Goal: Transaction & Acquisition: Purchase product/service

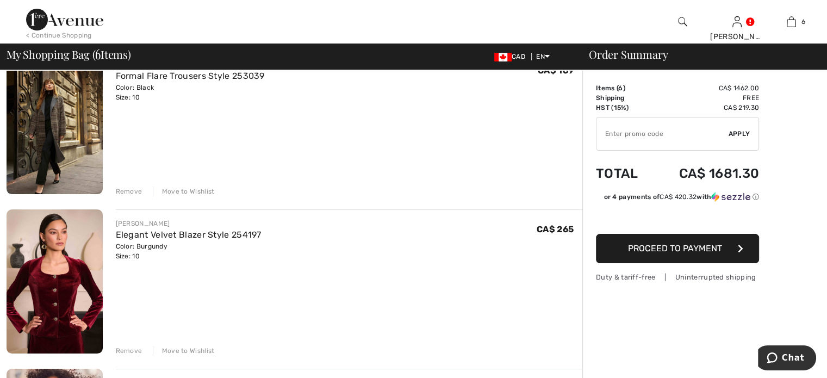
click at [142, 196] on div "Remove" at bounding box center [129, 192] width 27 height 10
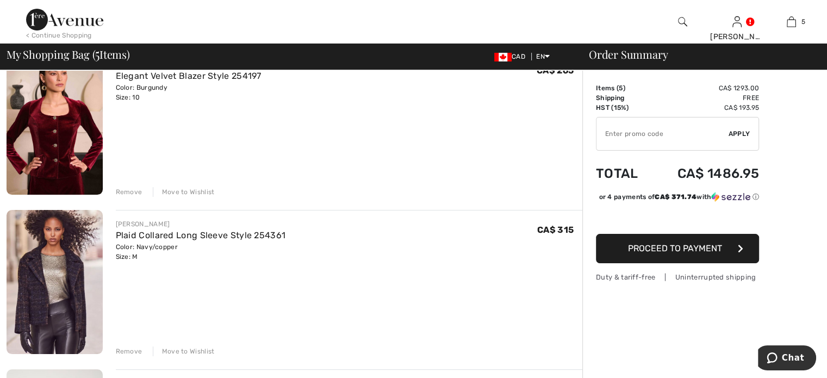
click at [142, 197] on div "Remove" at bounding box center [129, 192] width 27 height 10
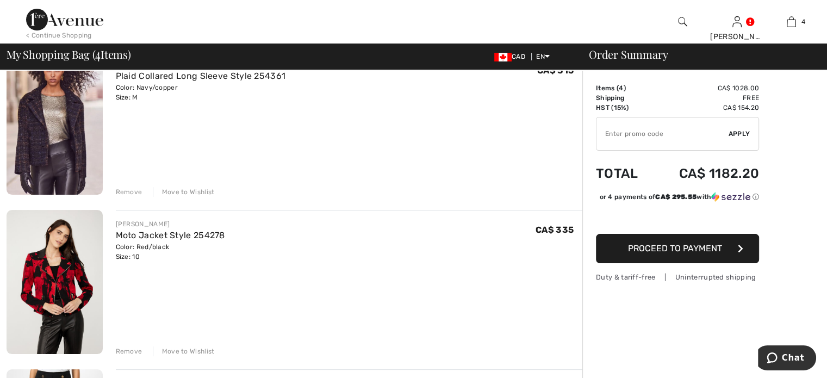
click at [142, 197] on div "Remove" at bounding box center [129, 192] width 27 height 10
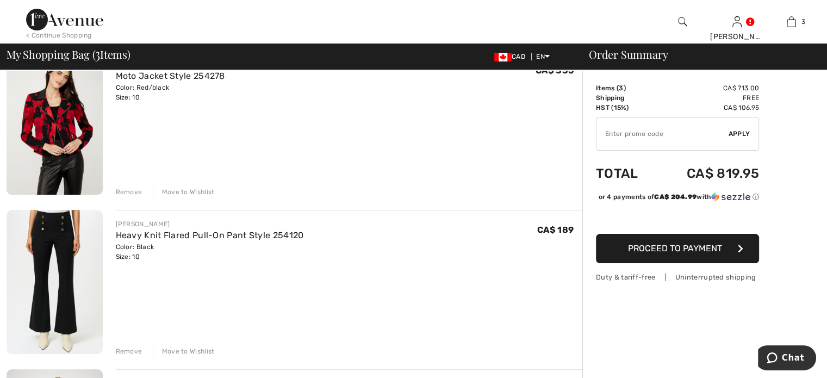
click at [139, 197] on div "Remove" at bounding box center [129, 192] width 27 height 10
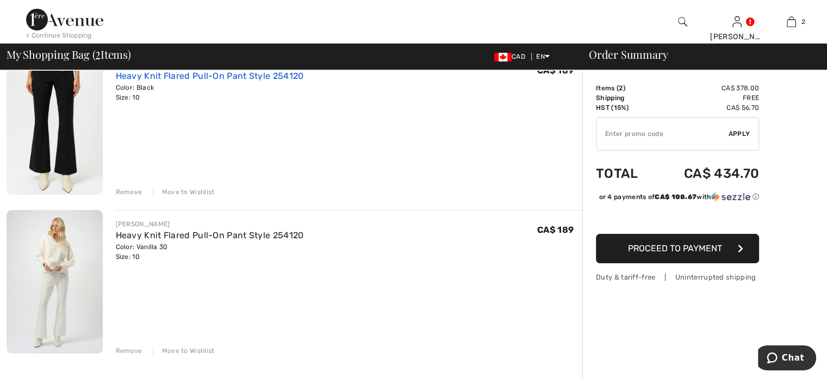
click at [237, 81] on link "Heavy Knit Flared Pull-On Pant Style 254120" at bounding box center [210, 76] width 188 height 10
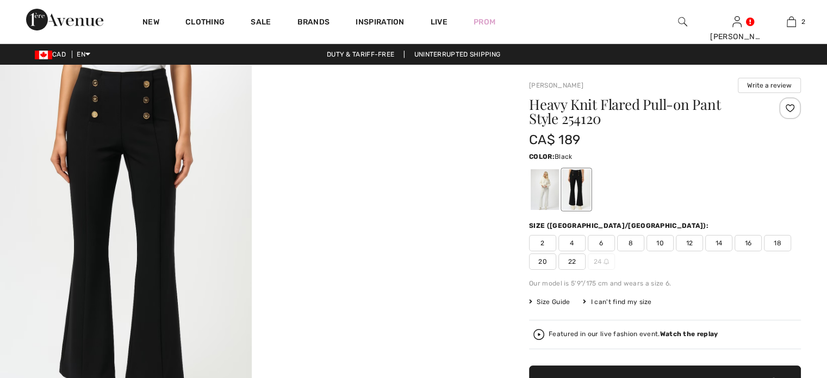
click at [127, 124] on img at bounding box center [126, 253] width 252 height 377
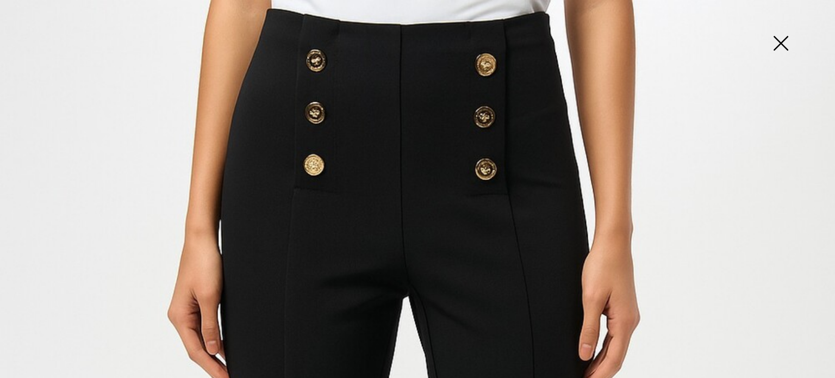
click at [781, 41] on img at bounding box center [781, 44] width 54 height 56
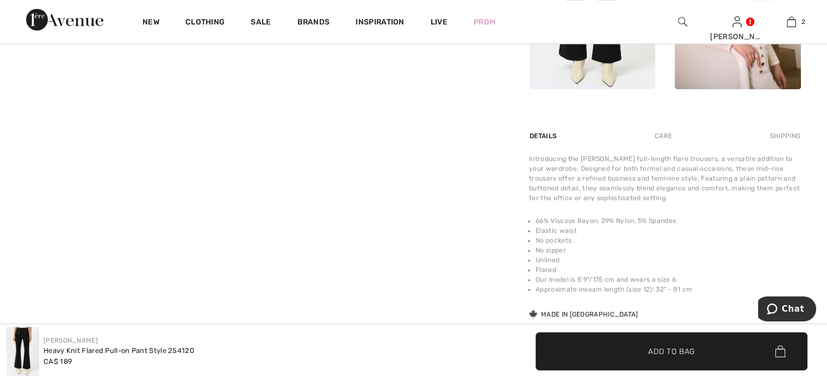
scroll to position [653, 0]
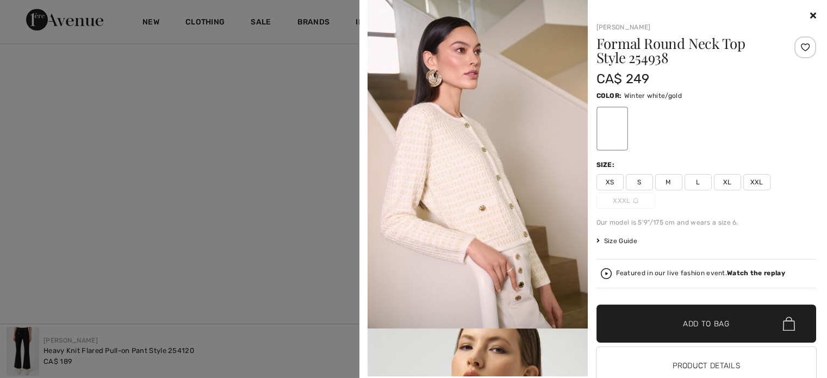
scroll to position [0, 0]
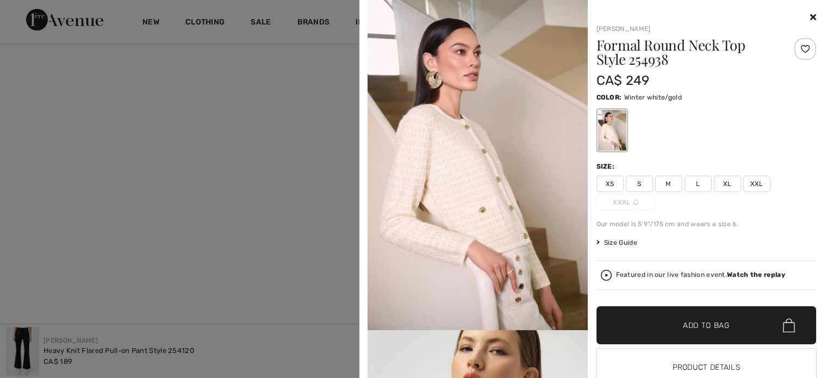
click at [663, 192] on span "M" at bounding box center [668, 184] width 27 height 16
drag, startPoint x: 668, startPoint y: 364, endPoint x: 516, endPoint y: 196, distance: 226.4
click at [668, 344] on span "✔ Added to Bag Add to Bag" at bounding box center [707, 325] width 220 height 38
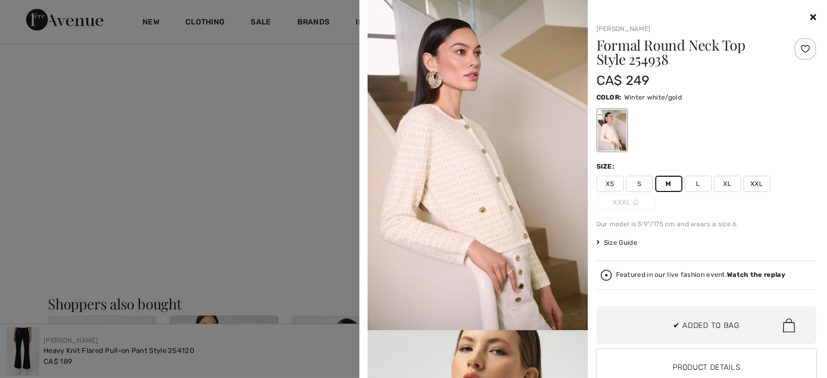
scroll to position [816, 0]
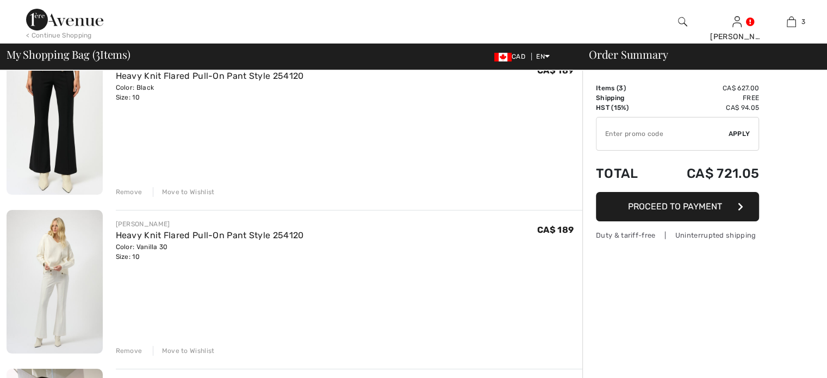
scroll to position [109, 0]
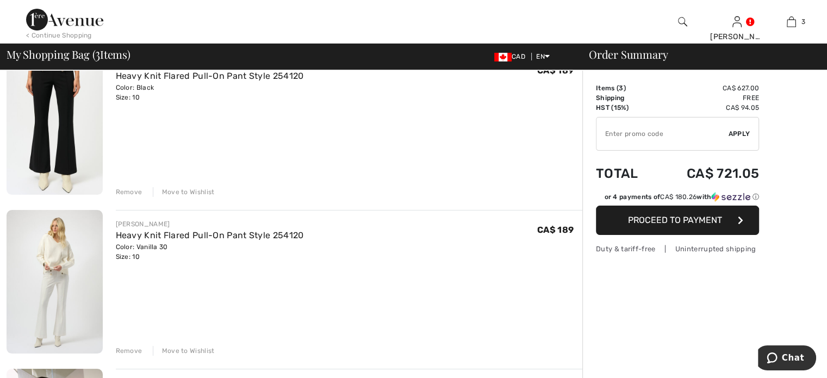
click at [57, 121] on img at bounding box center [55, 123] width 96 height 144
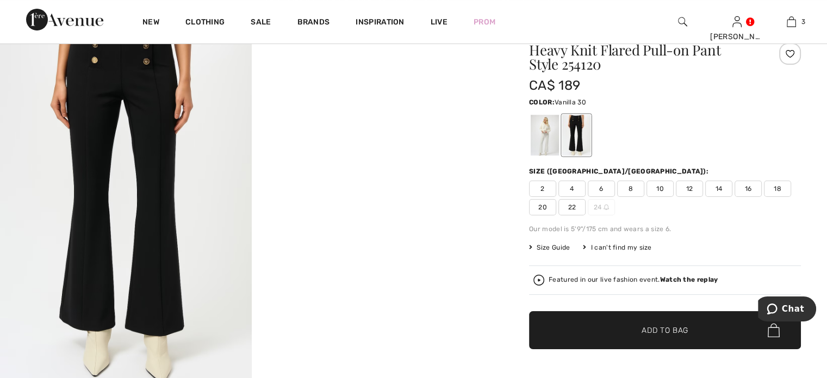
click at [557, 147] on div at bounding box center [545, 135] width 28 height 41
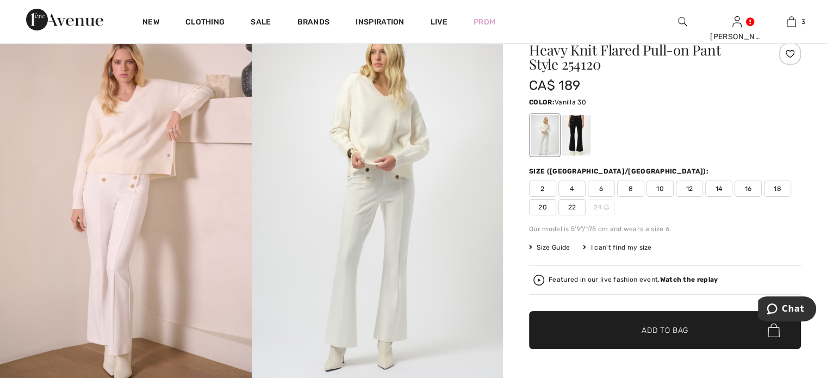
click at [122, 148] on img at bounding box center [126, 198] width 252 height 377
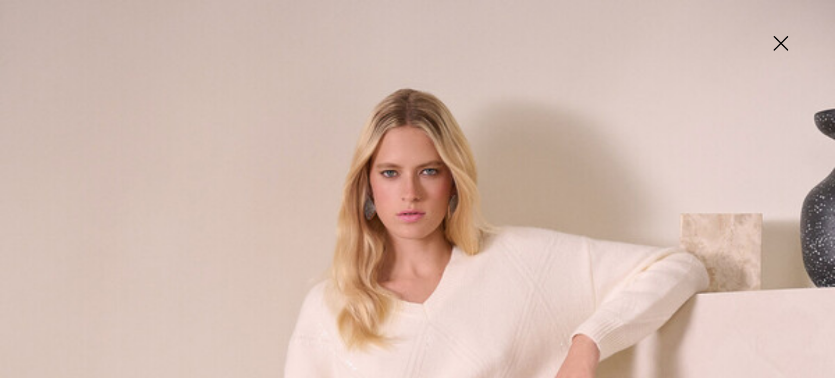
click at [781, 40] on img at bounding box center [781, 44] width 54 height 56
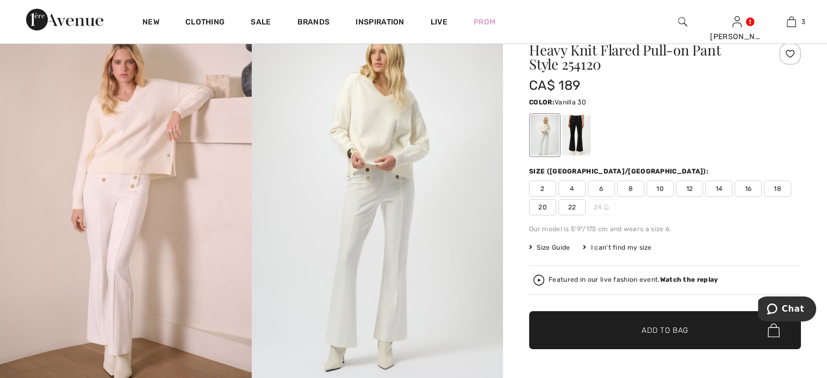
click at [387, 123] on img at bounding box center [378, 198] width 252 height 377
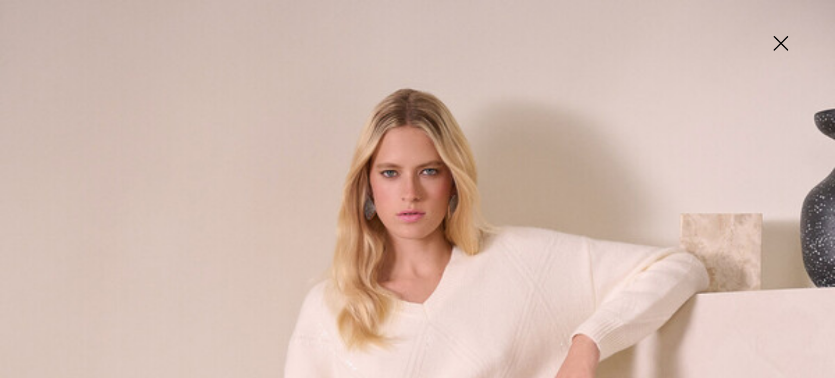
click at [779, 38] on img at bounding box center [781, 44] width 54 height 56
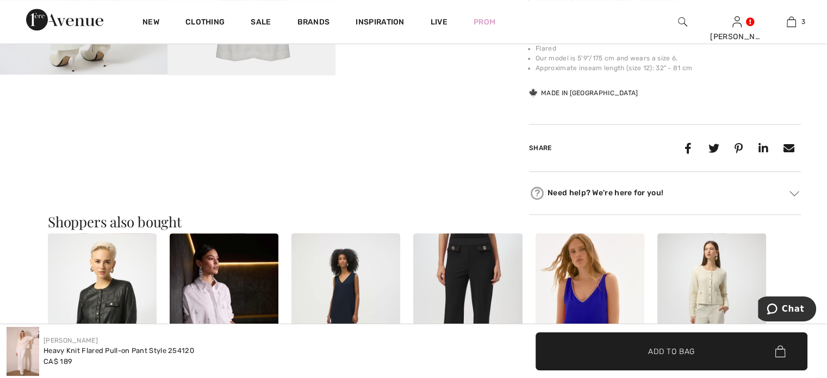
scroll to position [544, 0]
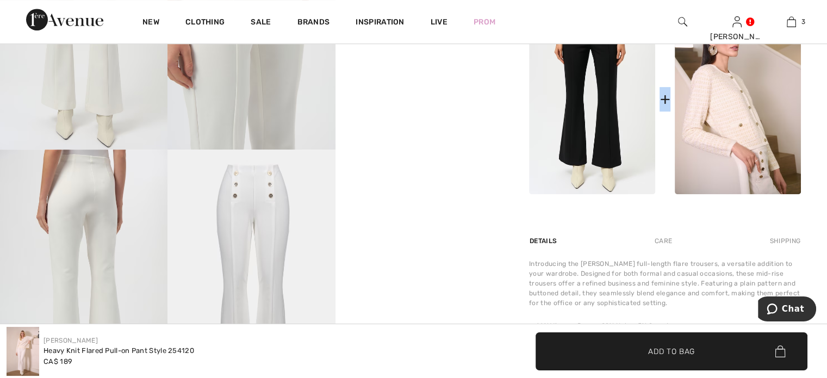
click at [665, 111] on div "+" at bounding box center [665, 99] width 10 height 24
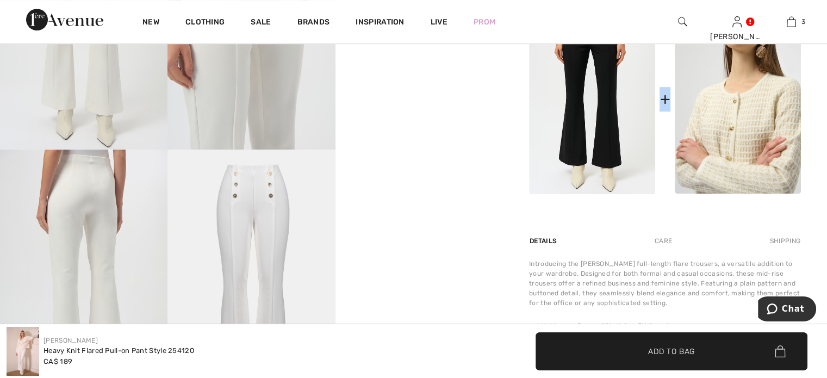
click at [752, 182] on img at bounding box center [738, 99] width 126 height 190
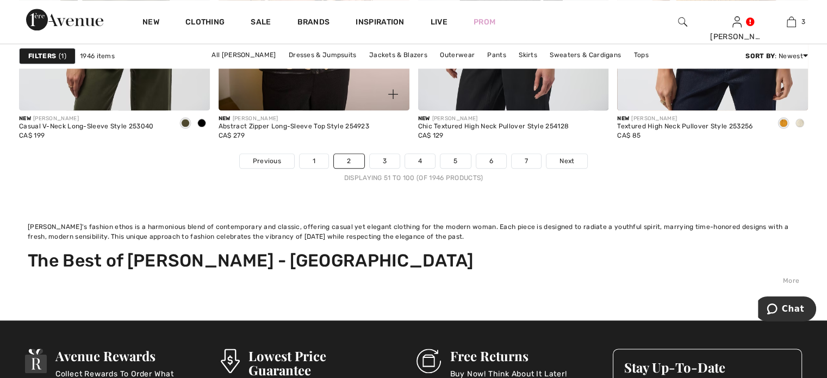
scroll to position [5384, 0]
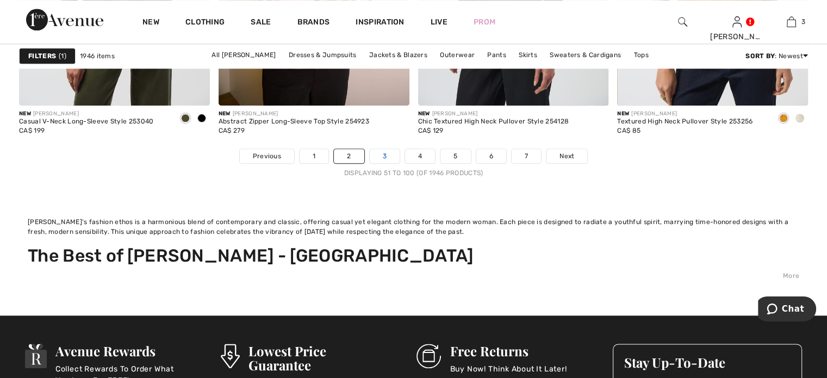
click at [370, 163] on link "3" at bounding box center [385, 156] width 30 height 14
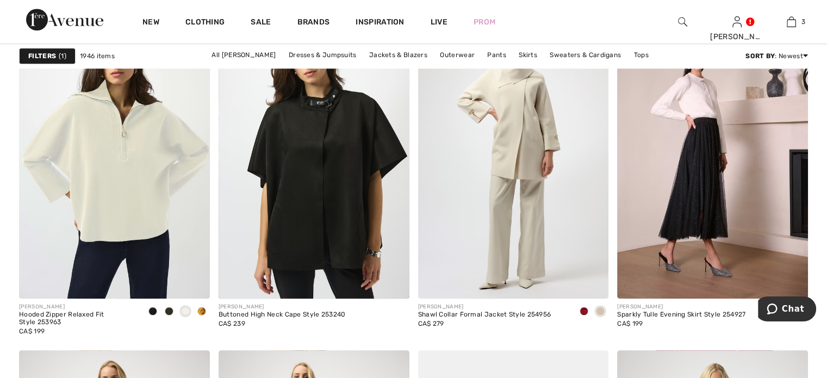
scroll to position [4949, 0]
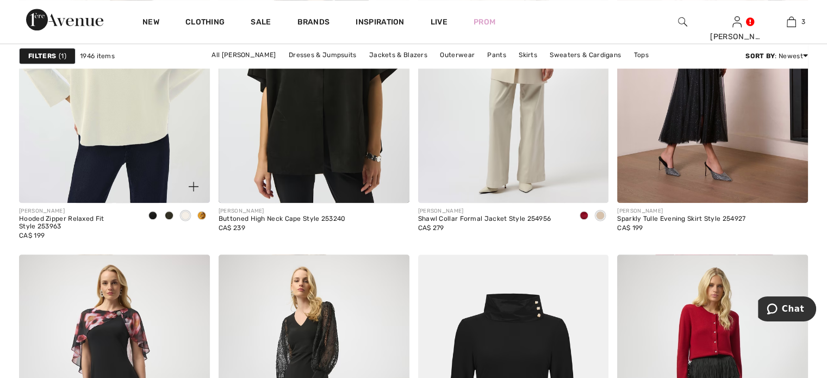
click at [197, 220] on span at bounding box center [201, 215] width 9 height 9
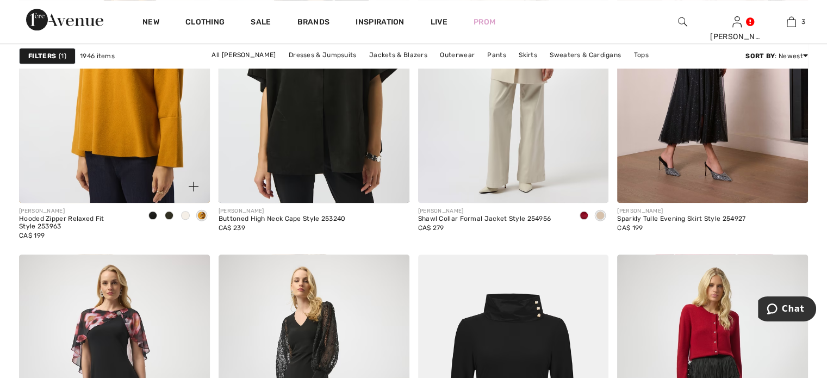
click at [183, 225] on div at bounding box center [185, 216] width 16 height 18
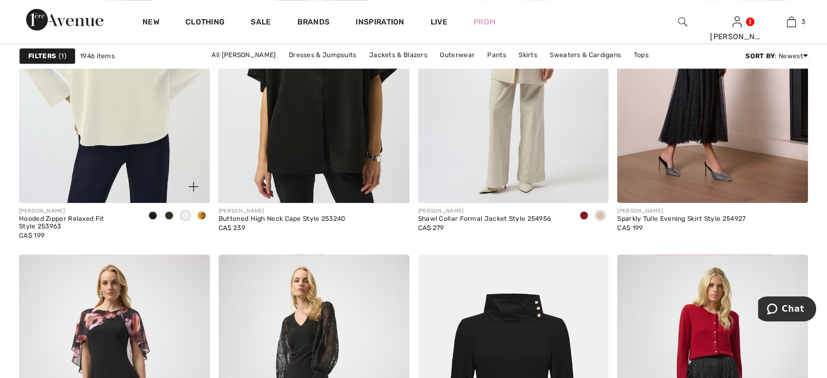
click at [165, 220] on span at bounding box center [169, 215] width 9 height 9
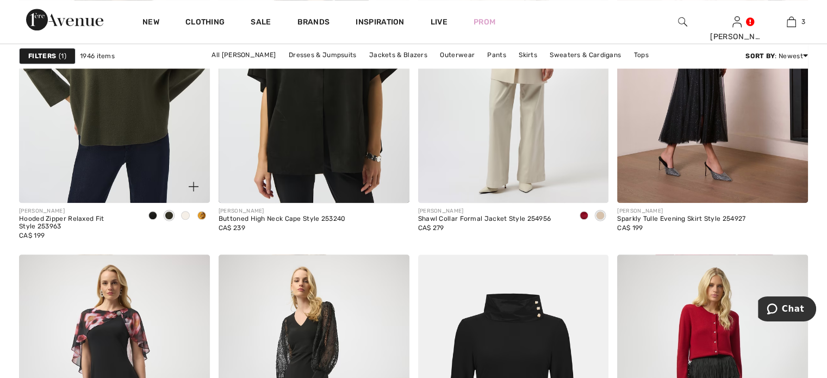
click at [148, 220] on span at bounding box center [152, 215] width 9 height 9
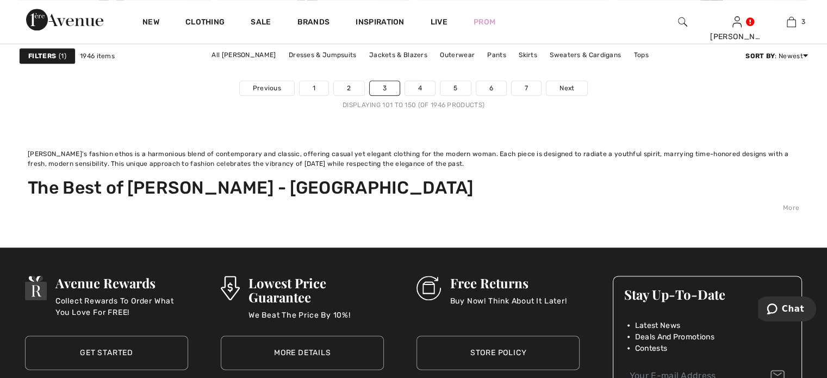
scroll to position [5493, 0]
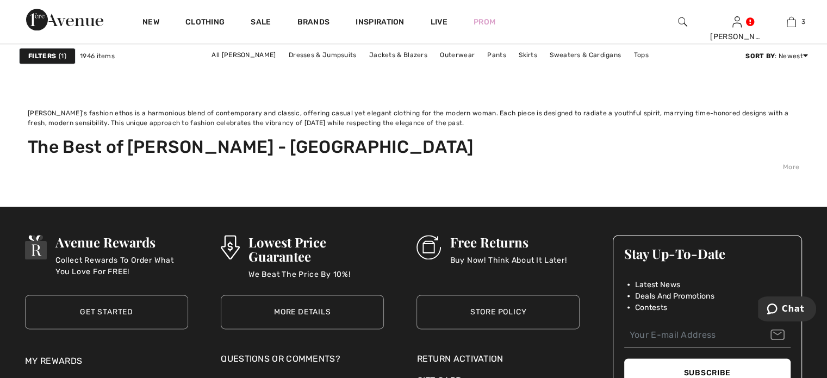
click at [587, 54] on link "Next" at bounding box center [567, 47] width 41 height 14
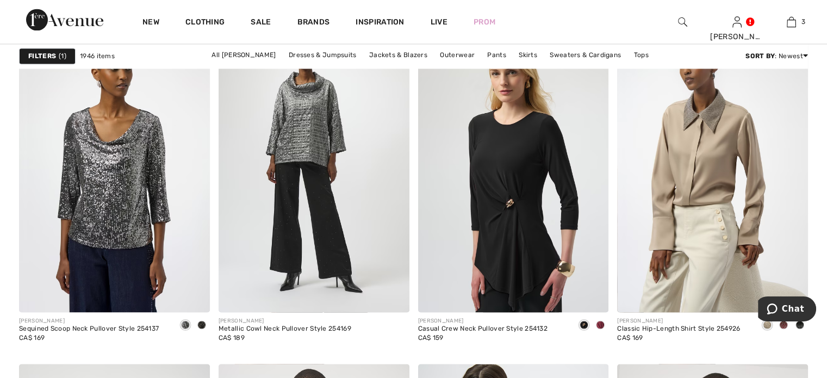
scroll to position [1903, 0]
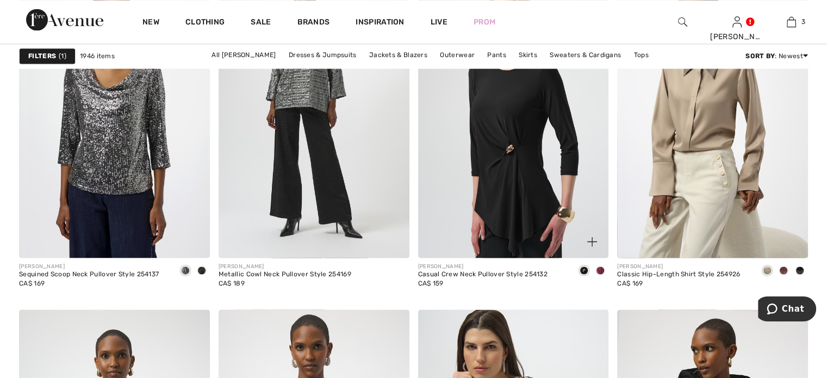
click at [596, 275] on span at bounding box center [600, 270] width 9 height 9
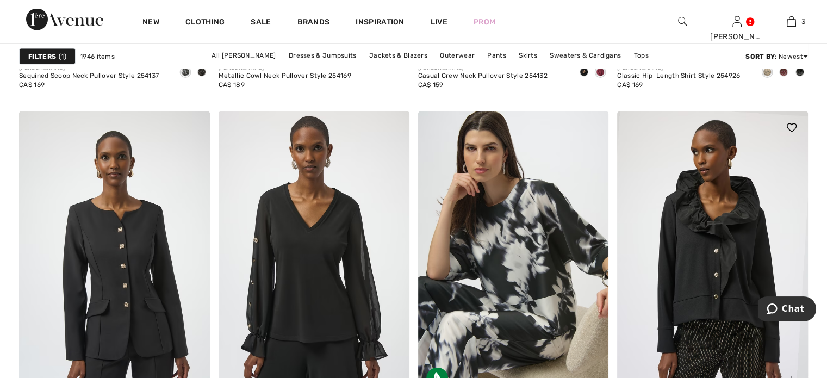
scroll to position [2230, 0]
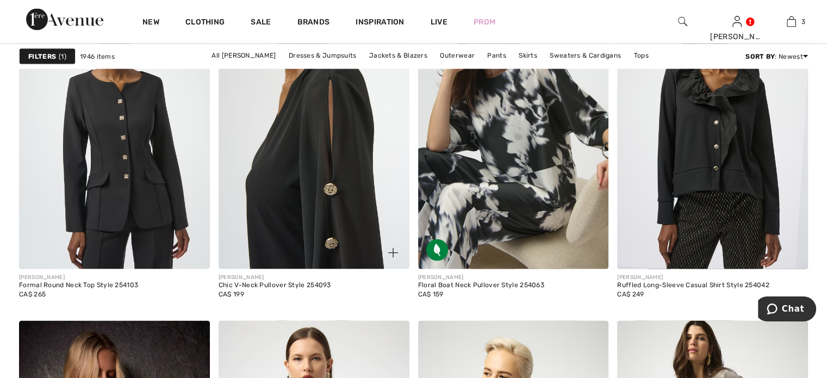
click at [301, 202] on img at bounding box center [314, 126] width 191 height 286
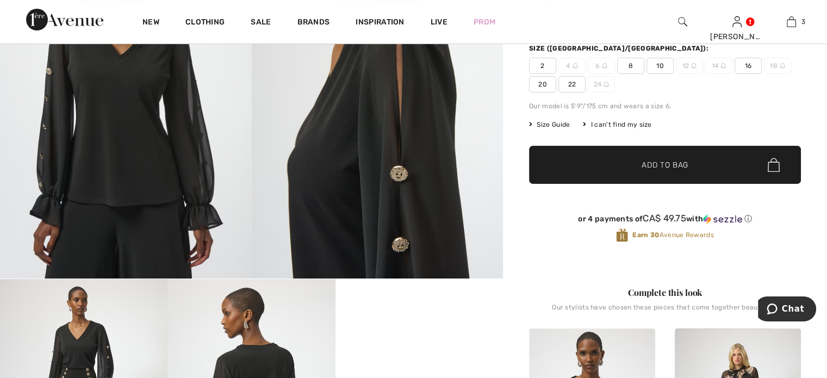
scroll to position [109, 0]
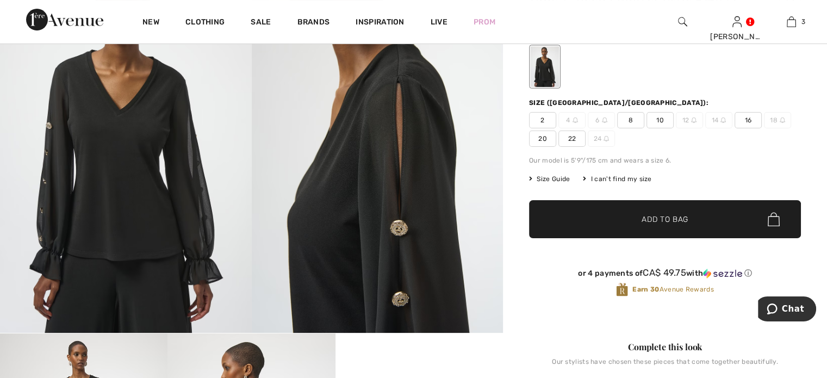
click at [674, 128] on span "10" at bounding box center [660, 120] width 27 height 16
drag, startPoint x: 636, startPoint y: 266, endPoint x: 538, endPoint y: 232, distance: 103.7
click at [635, 225] on span "✔ Added to Bag" at bounding box center [649, 219] width 66 height 11
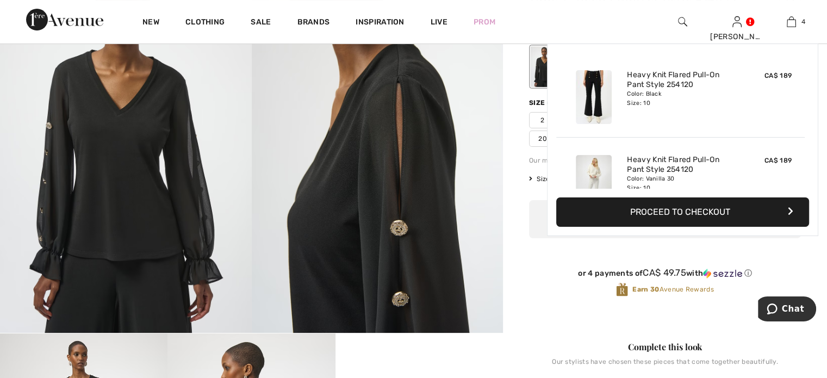
scroll to position [278, 0]
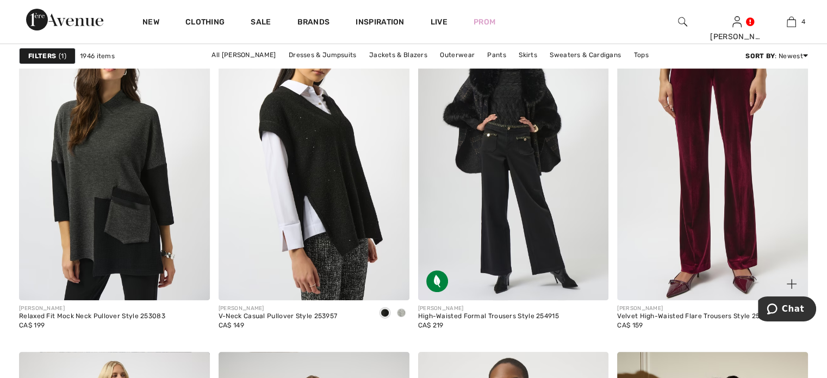
scroll to position [4568, 0]
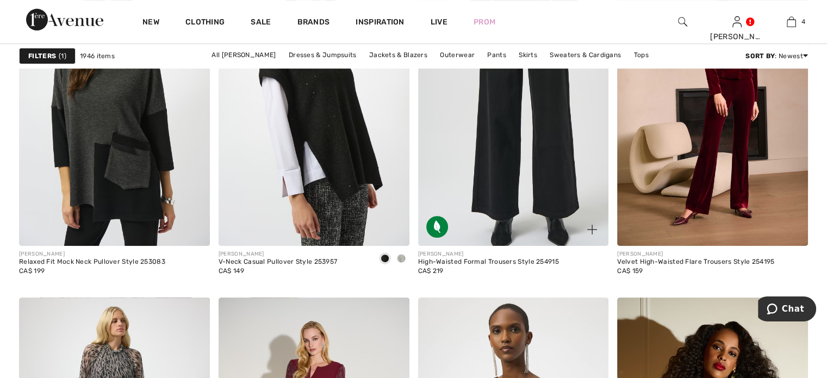
click at [528, 233] on img at bounding box center [513, 103] width 191 height 286
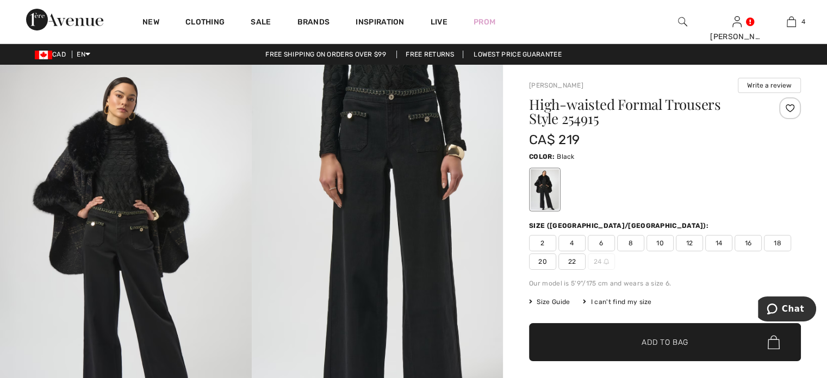
click at [388, 150] on img at bounding box center [378, 253] width 252 height 377
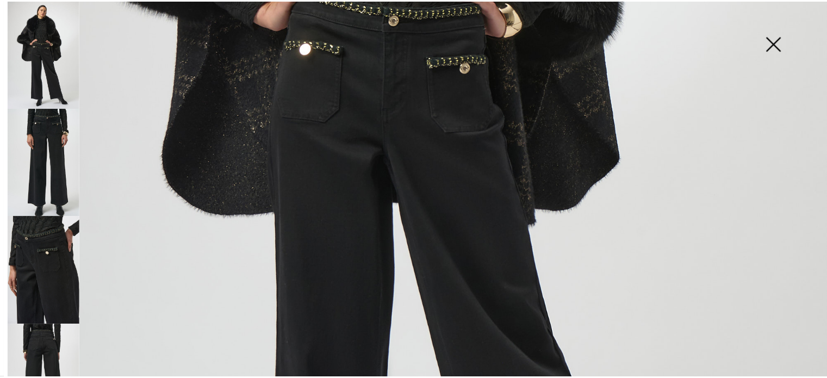
scroll to position [209, 0]
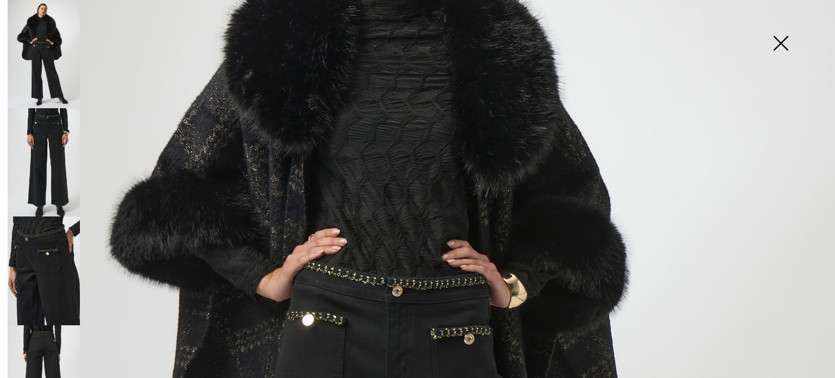
click at [779, 41] on img at bounding box center [781, 44] width 54 height 56
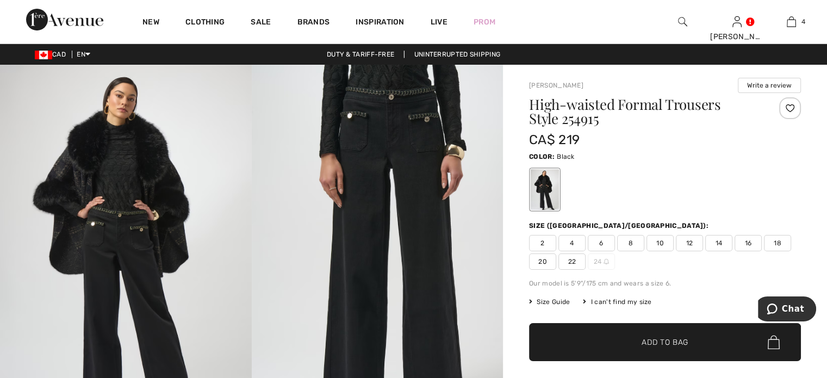
click at [674, 251] on span "10" at bounding box center [660, 243] width 27 height 16
click at [632, 361] on span "✔ Added to Bag Add to Bag" at bounding box center [665, 342] width 272 height 38
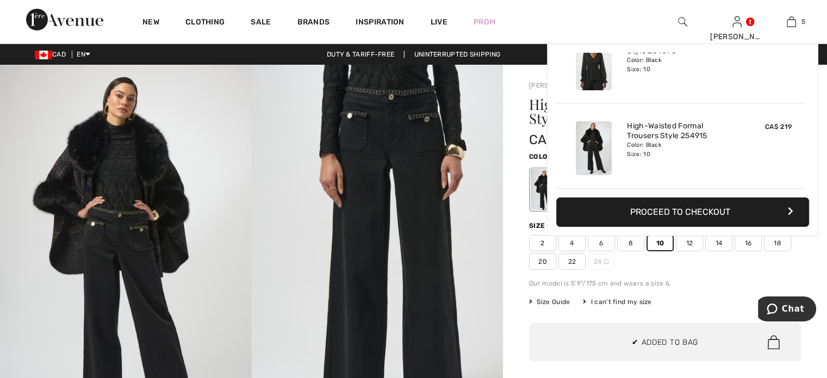
scroll to position [383, 0]
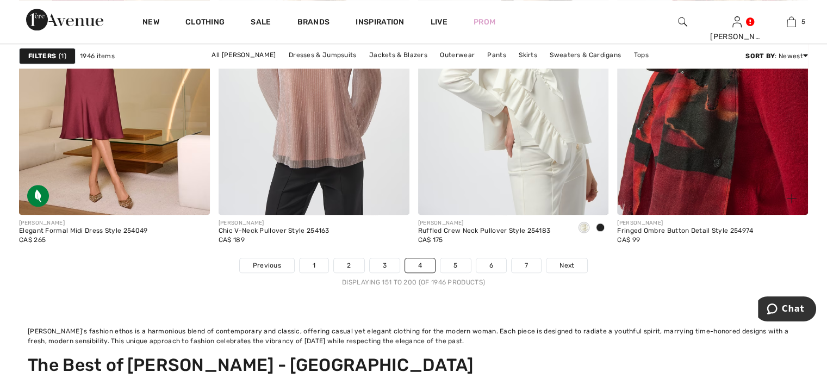
scroll to position [5275, 0]
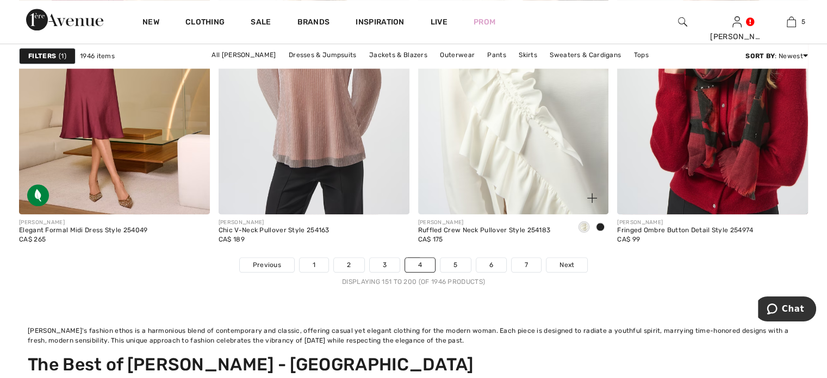
click at [507, 214] on img at bounding box center [513, 71] width 191 height 286
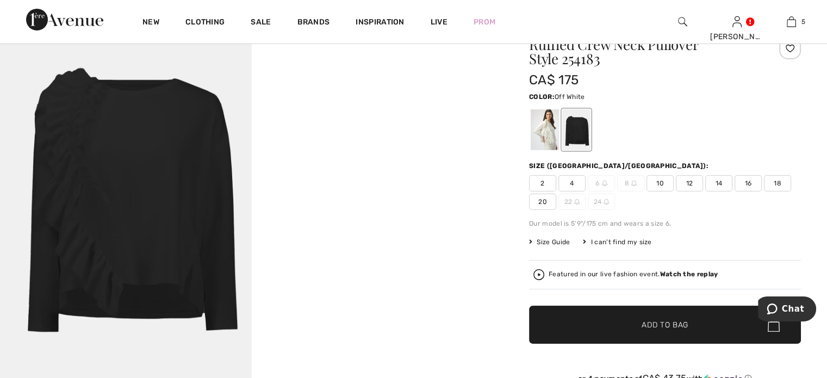
click at [559, 146] on div at bounding box center [545, 129] width 28 height 41
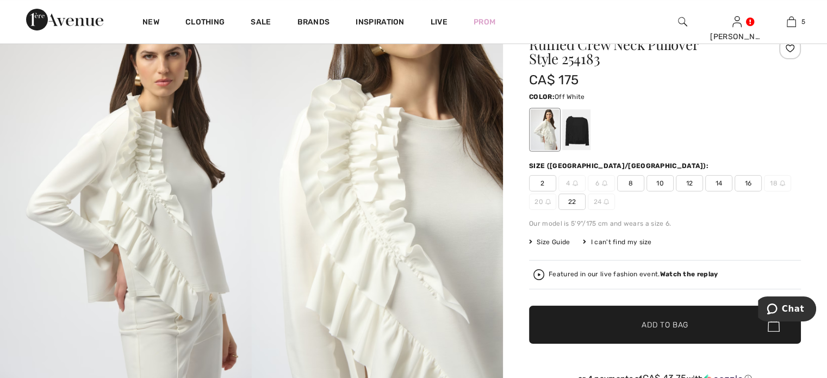
click at [674, 191] on span "10" at bounding box center [660, 183] width 27 height 16
click at [643, 344] on span "✔ Added to Bag Add to Bag" at bounding box center [665, 325] width 272 height 38
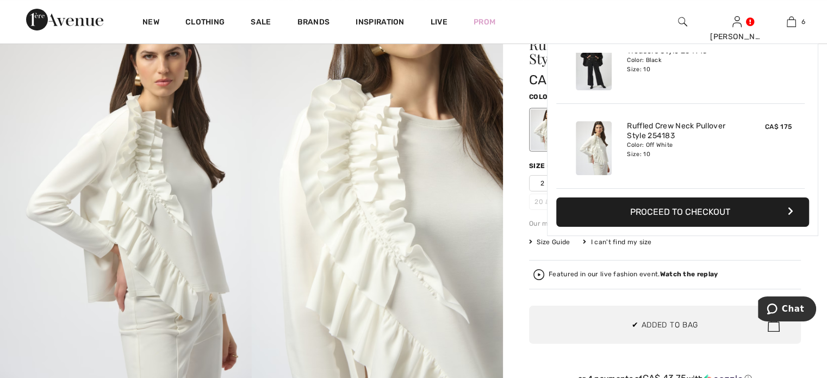
scroll to position [486, 0]
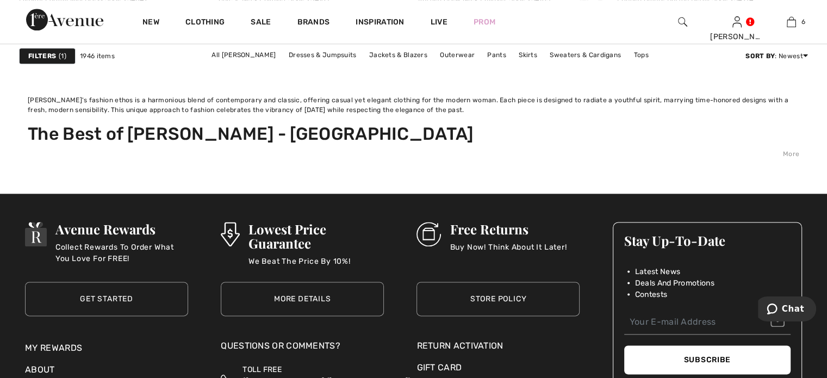
scroll to position [5330, 0]
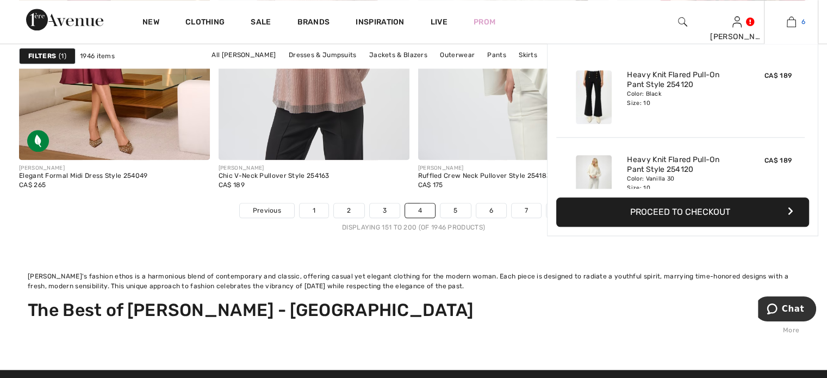
click at [787, 23] on img at bounding box center [791, 21] width 9 height 13
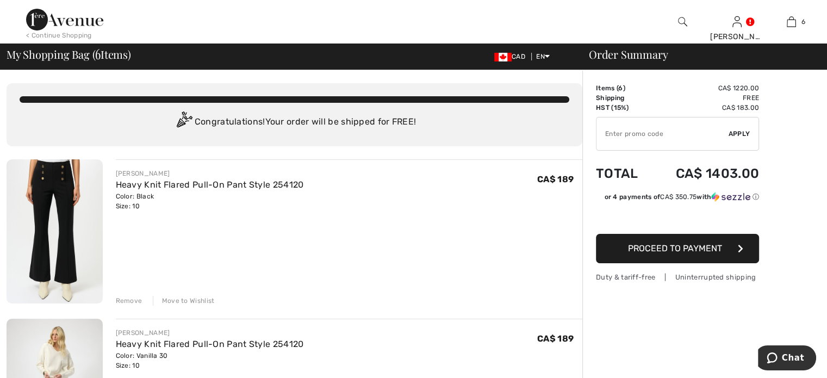
scroll to position [54, 0]
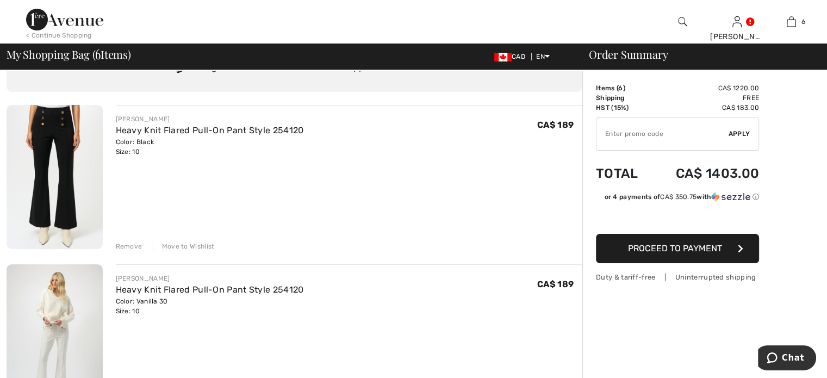
click at [136, 251] on div "Remove" at bounding box center [129, 246] width 27 height 10
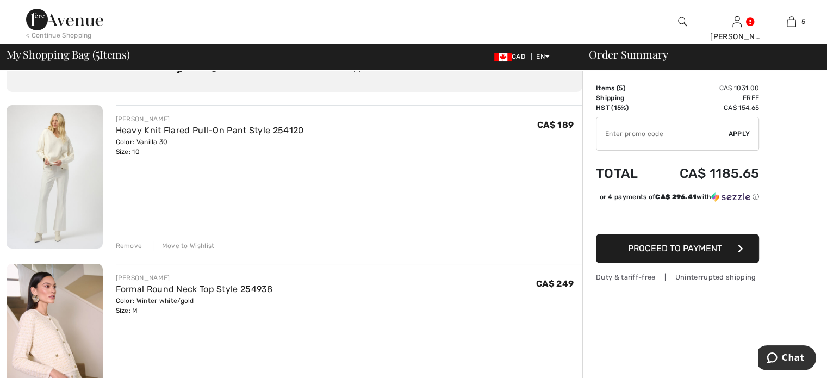
click at [136, 251] on div "Remove" at bounding box center [129, 246] width 27 height 10
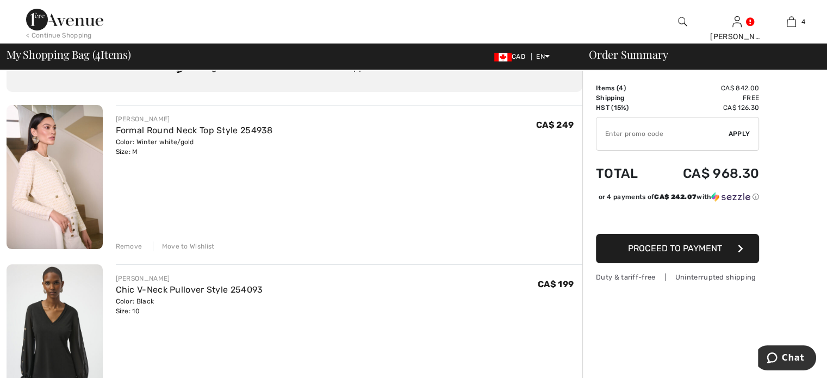
click at [136, 251] on div "Remove" at bounding box center [129, 246] width 27 height 10
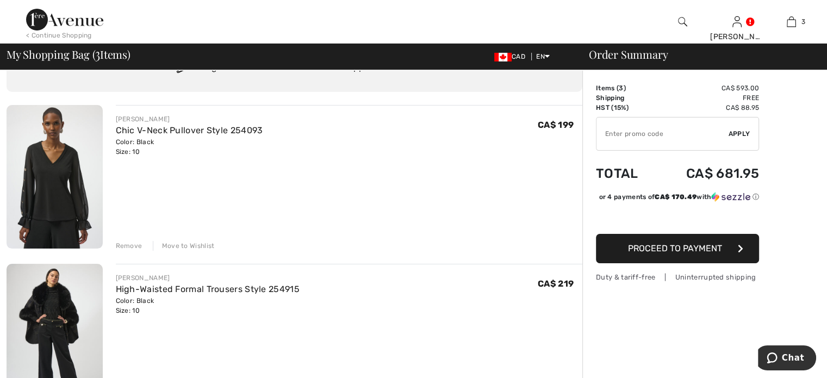
click at [136, 251] on div "Remove" at bounding box center [129, 246] width 27 height 10
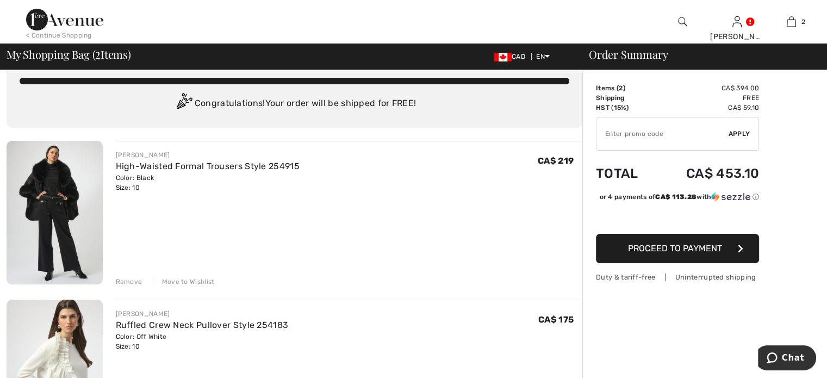
scroll to position [0, 0]
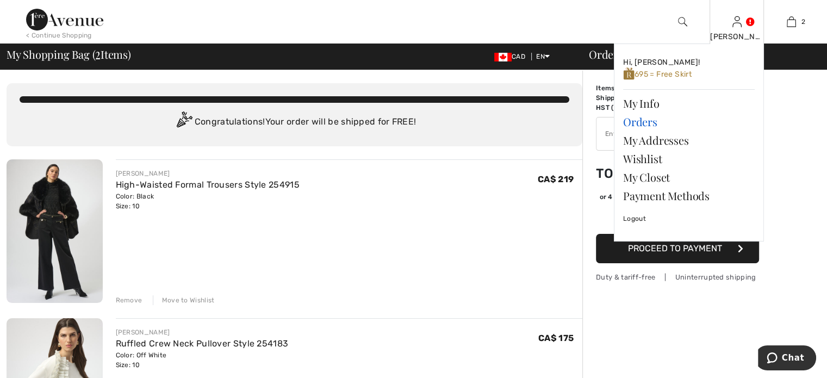
click at [644, 131] on link "Orders" at bounding box center [689, 122] width 132 height 18
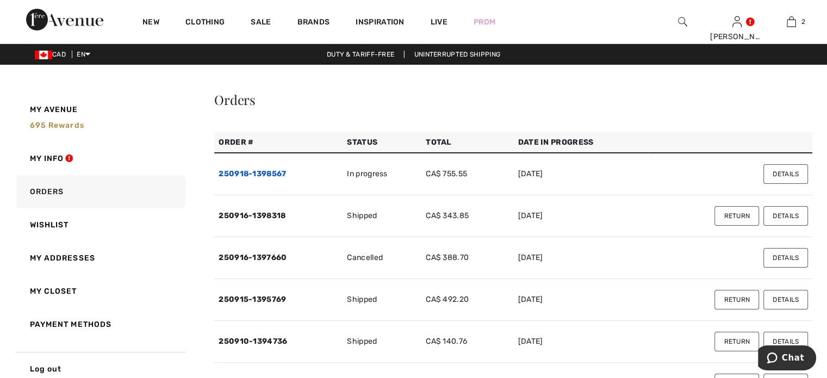
click at [280, 178] on link "250918-1398567" at bounding box center [252, 173] width 67 height 9
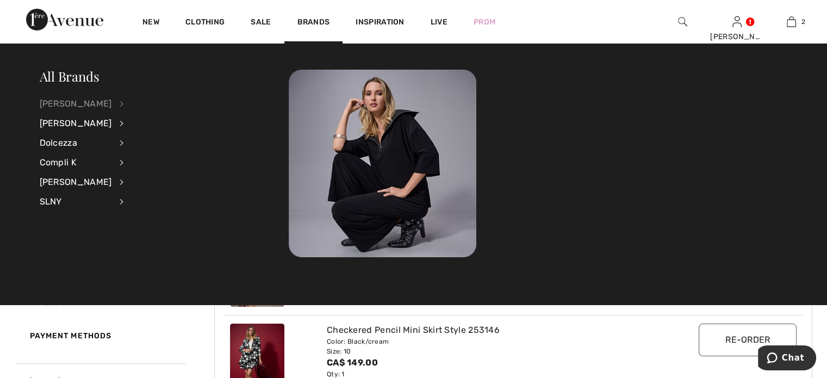
click at [95, 103] on div "[PERSON_NAME]" at bounding box center [76, 104] width 72 height 20
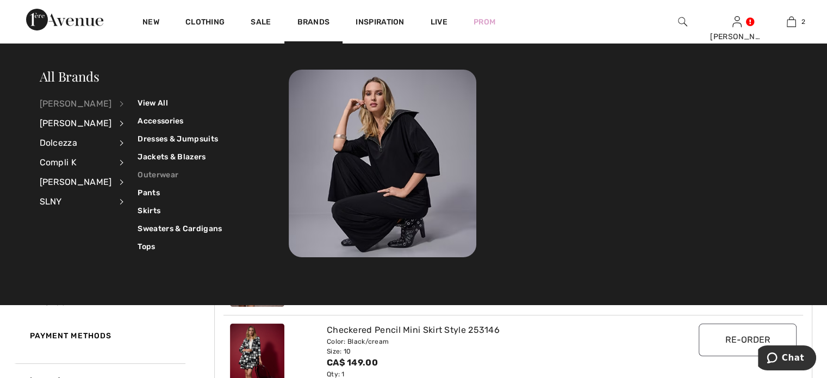
click at [161, 171] on link "Outerwear" at bounding box center [180, 175] width 84 height 18
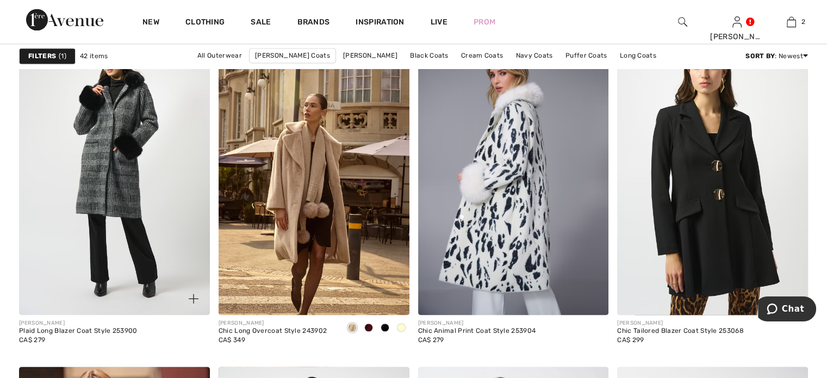
scroll to position [1632, 0]
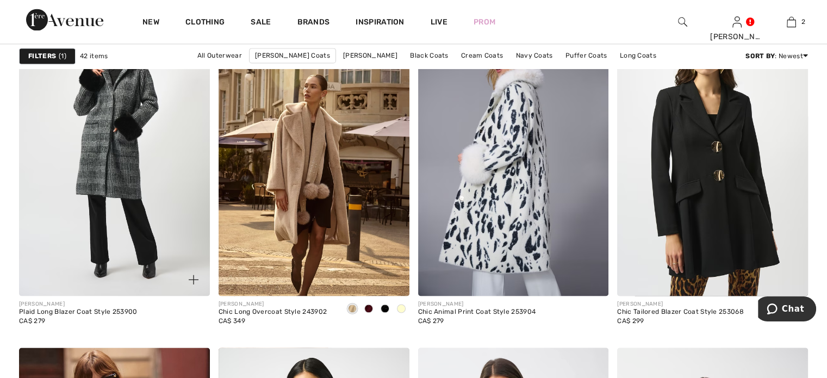
click at [111, 220] on img at bounding box center [114, 153] width 191 height 286
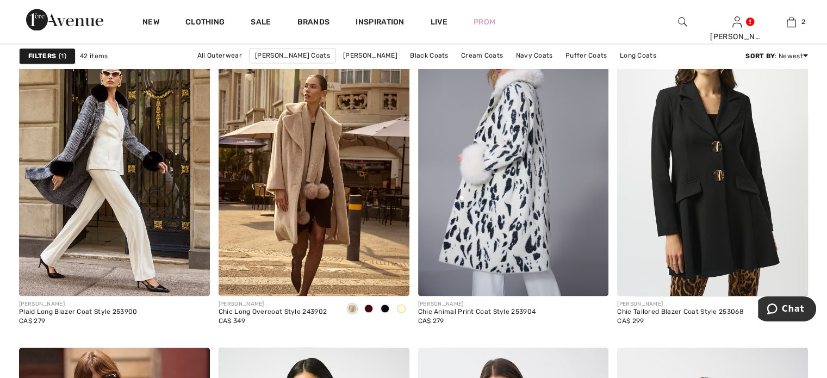
scroll to position [1632, 0]
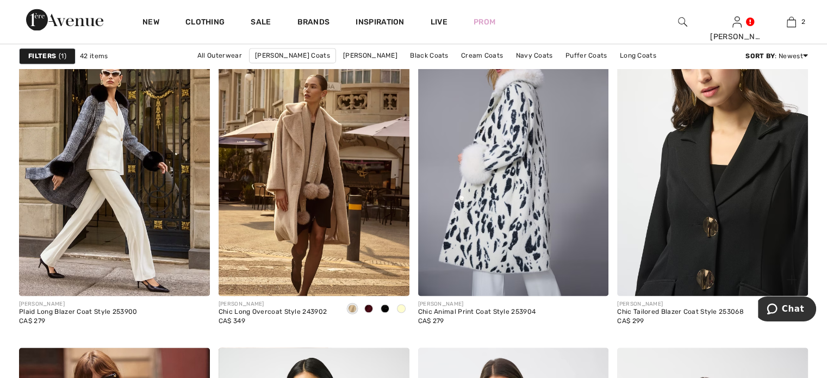
click at [704, 200] on img at bounding box center [712, 153] width 191 height 286
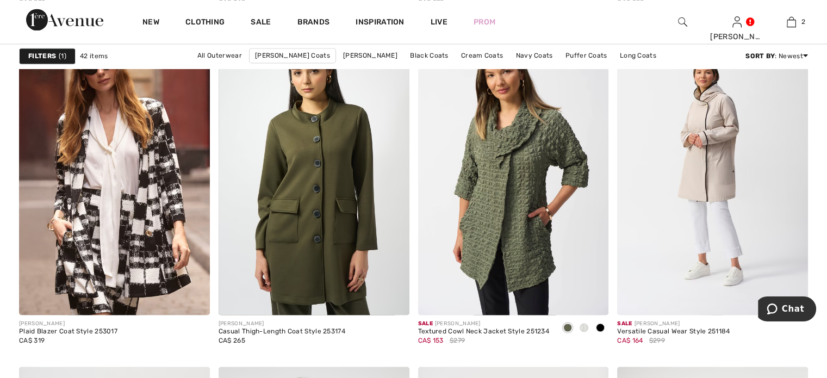
scroll to position [1958, 0]
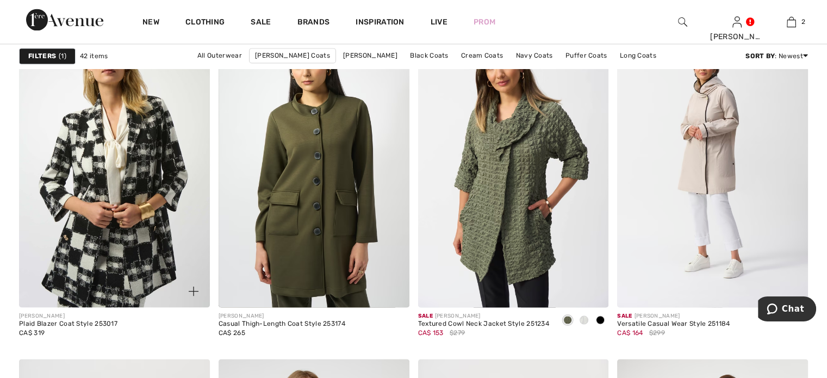
click at [124, 240] on img at bounding box center [114, 164] width 191 height 286
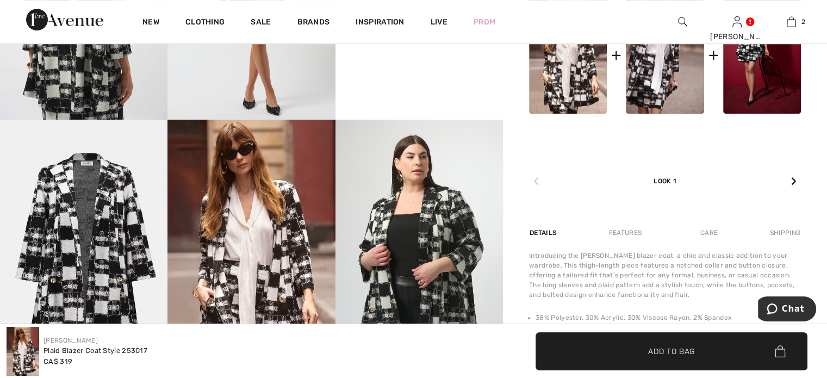
scroll to position [598, 0]
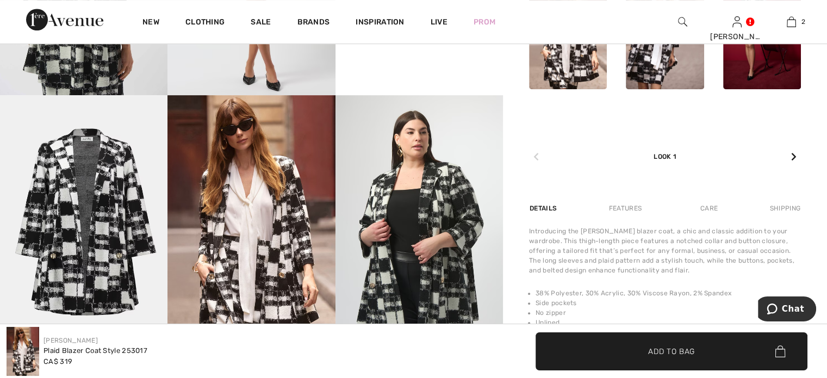
click at [396, 230] on img at bounding box center [420, 220] width 168 height 251
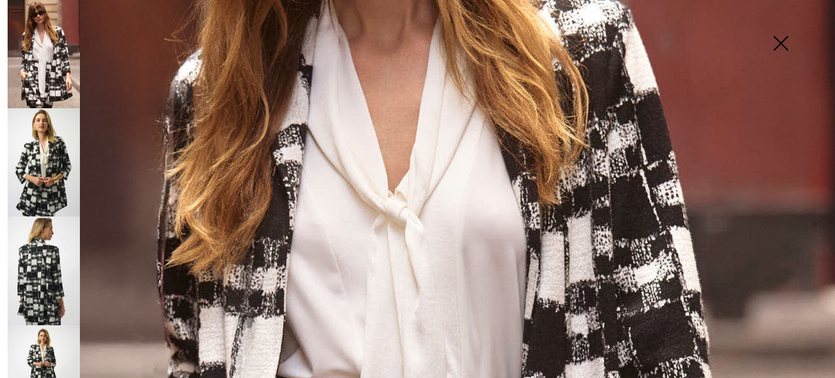
scroll to position [154, 0]
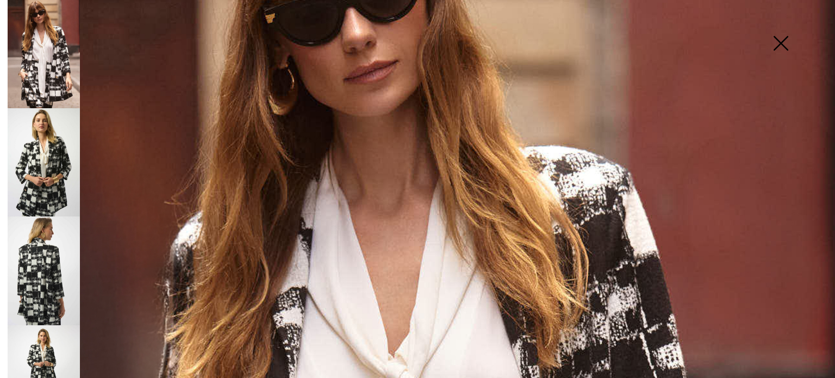
click at [778, 39] on img at bounding box center [781, 44] width 54 height 56
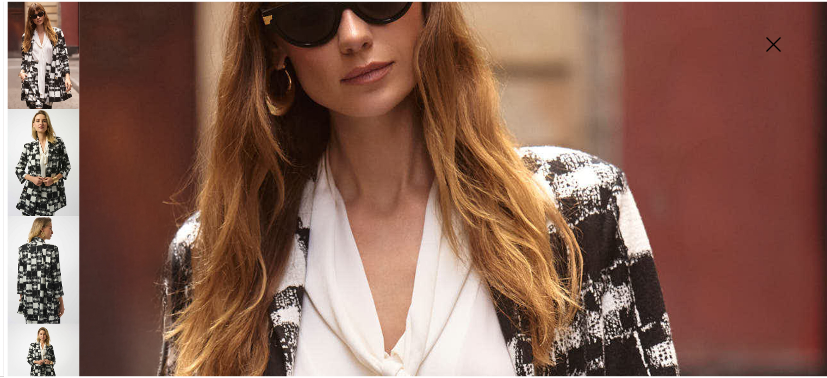
scroll to position [598, 0]
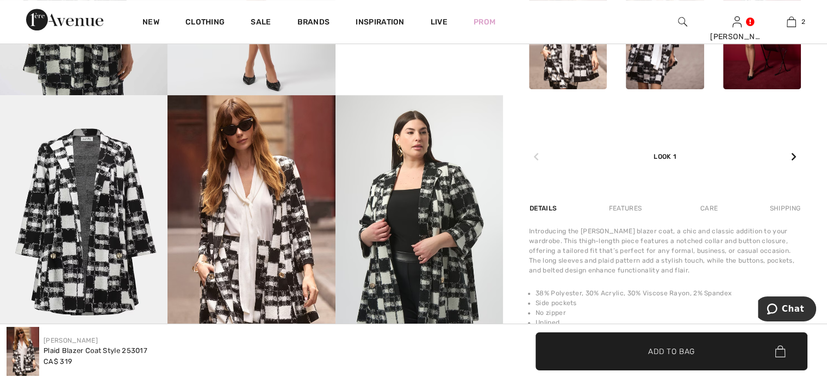
click at [104, 212] on img at bounding box center [84, 220] width 168 height 251
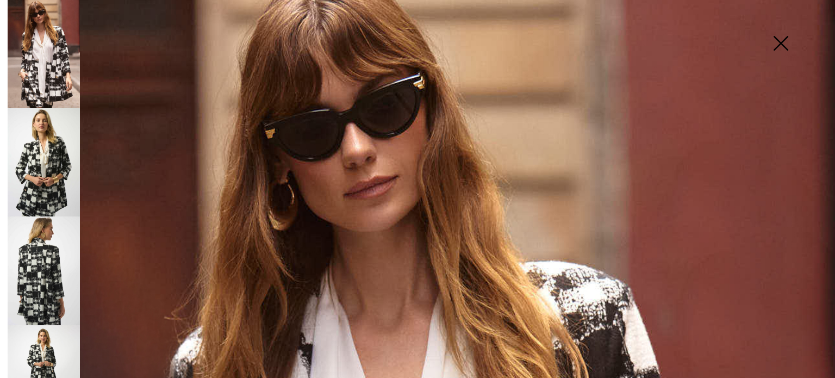
scroll to position [0, 0]
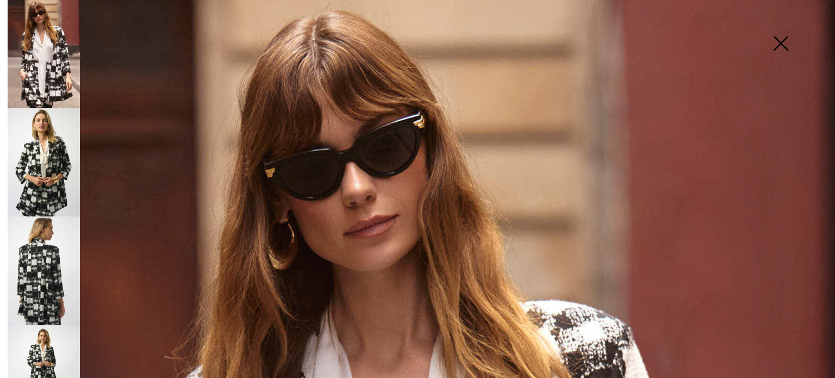
click at [783, 39] on img at bounding box center [781, 44] width 54 height 56
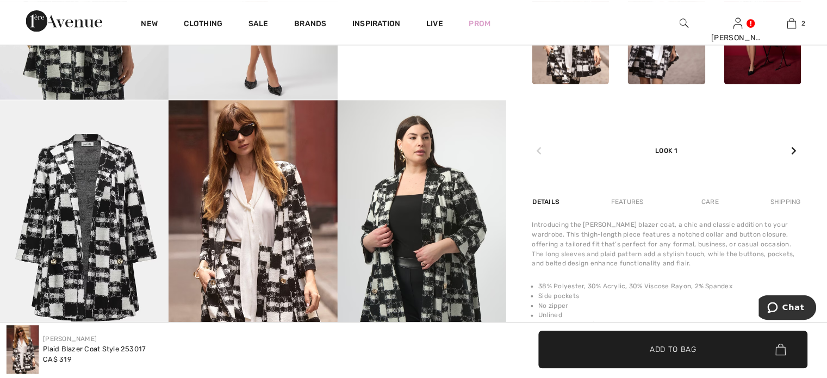
scroll to position [598, 0]
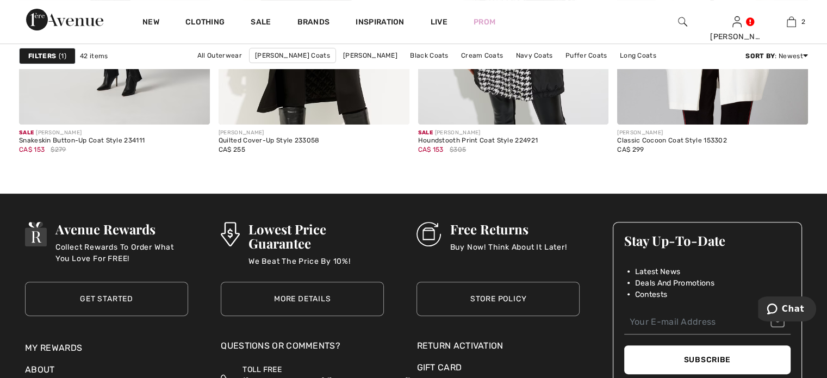
scroll to position [4351, 0]
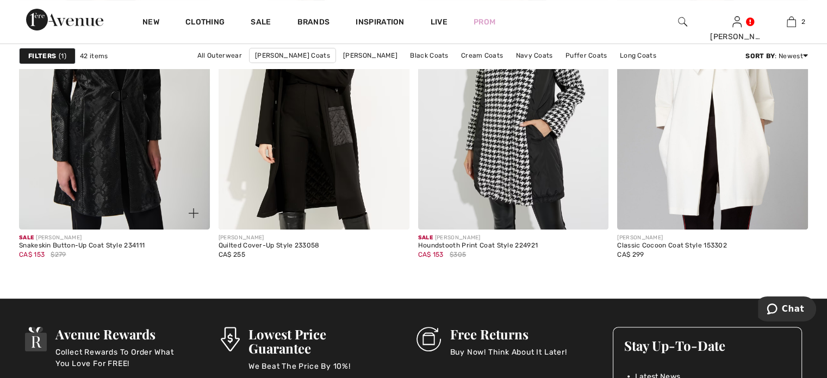
click at [92, 213] on img at bounding box center [114, 86] width 191 height 286
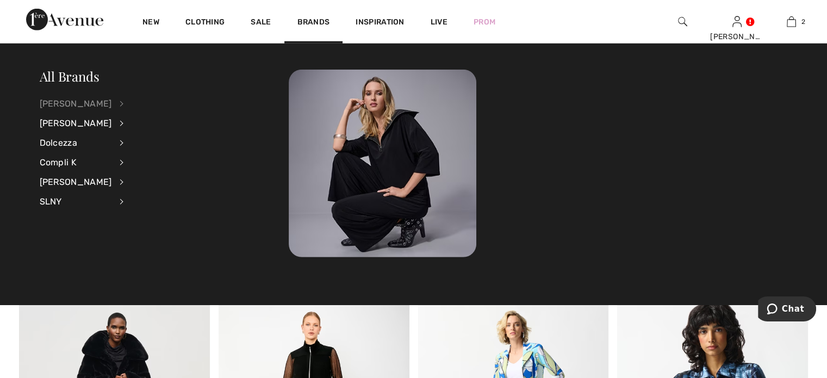
click at [82, 103] on div "[PERSON_NAME]" at bounding box center [76, 104] width 72 height 20
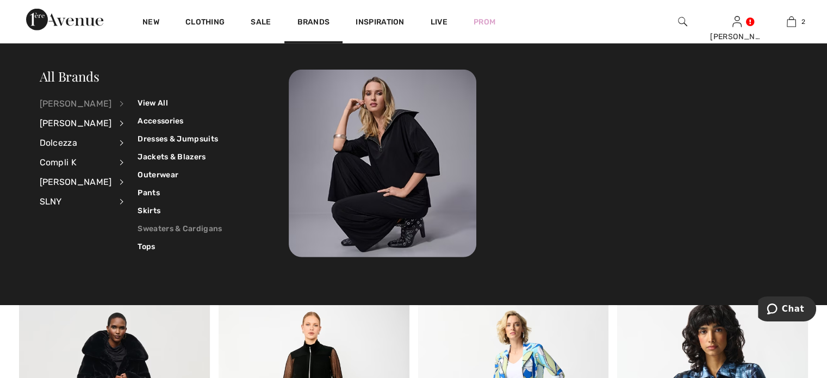
click at [156, 226] on link "Sweaters & Cardigans" at bounding box center [180, 229] width 84 height 18
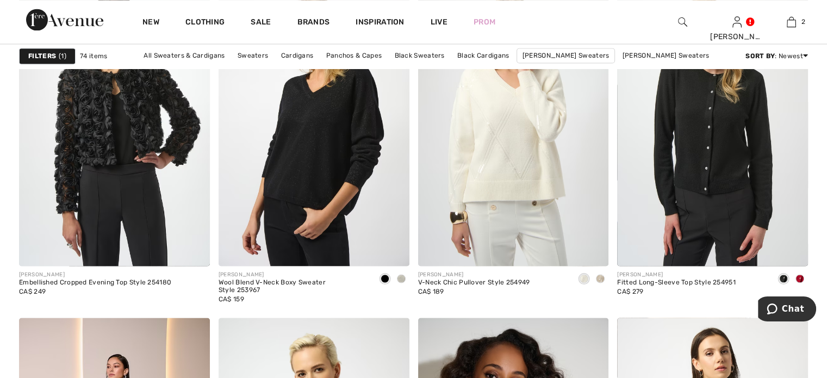
scroll to position [2012, 0]
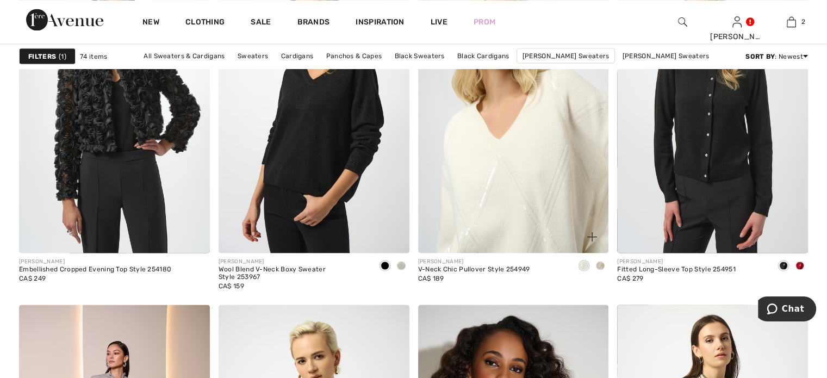
click at [487, 209] on img at bounding box center [513, 110] width 191 height 286
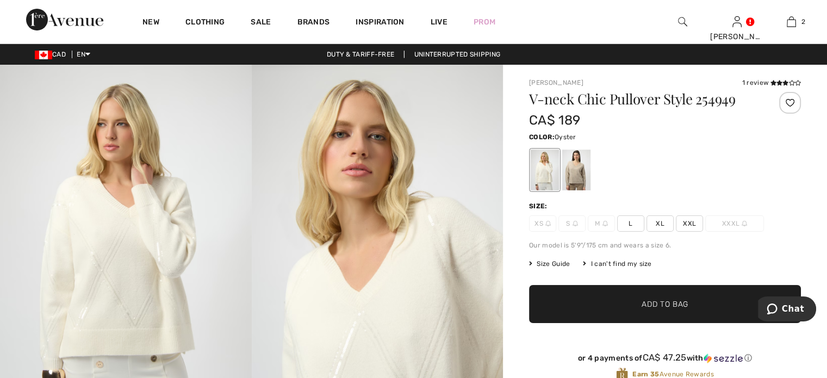
click at [591, 190] on div at bounding box center [576, 170] width 28 height 41
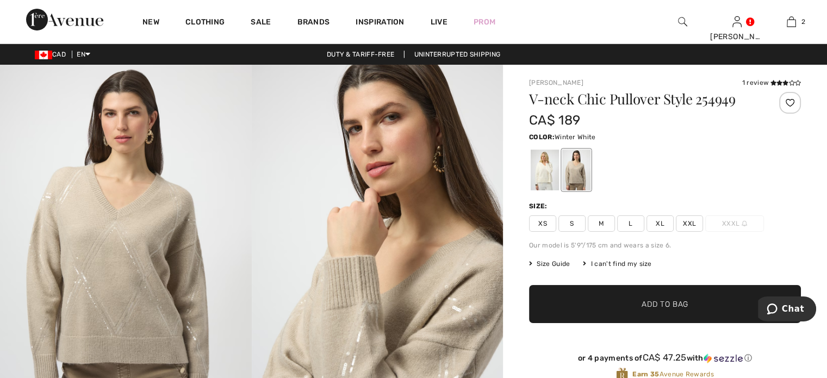
click at [559, 190] on div at bounding box center [545, 170] width 28 height 41
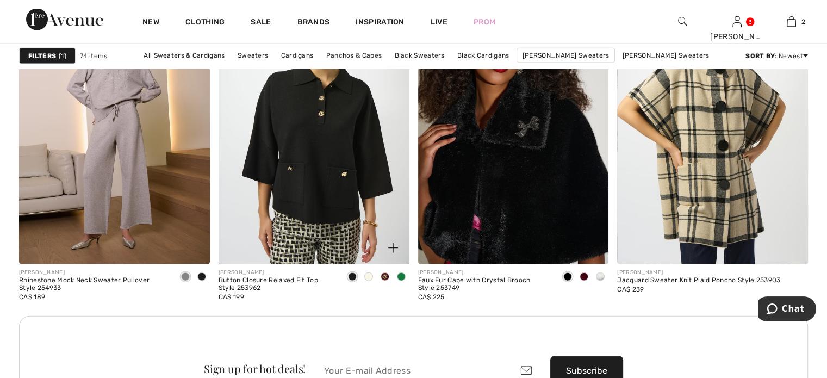
click at [364, 281] on span at bounding box center [368, 276] width 9 height 9
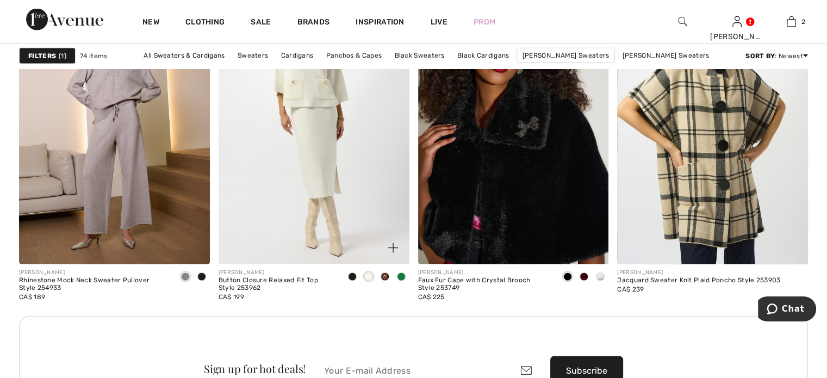
click at [309, 230] on img at bounding box center [314, 121] width 191 height 286
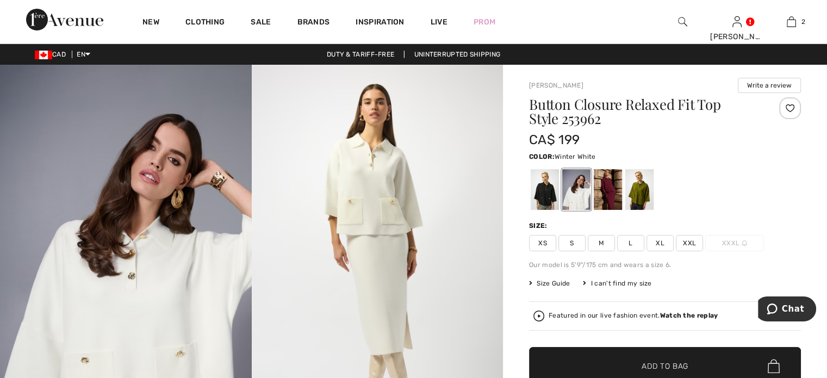
click at [615, 251] on span "M" at bounding box center [601, 243] width 27 height 16
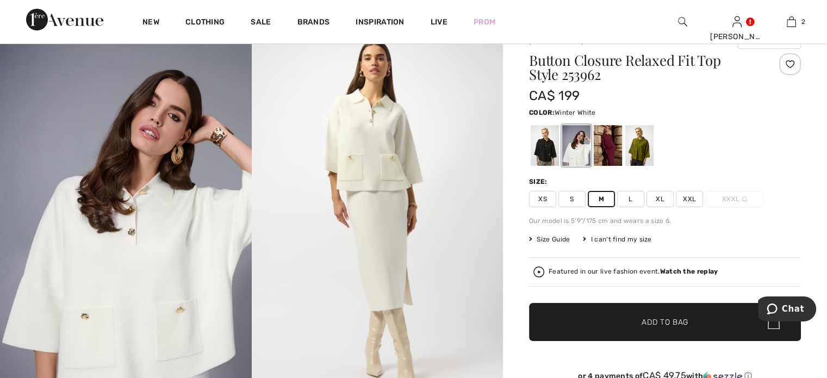
scroll to position [109, 0]
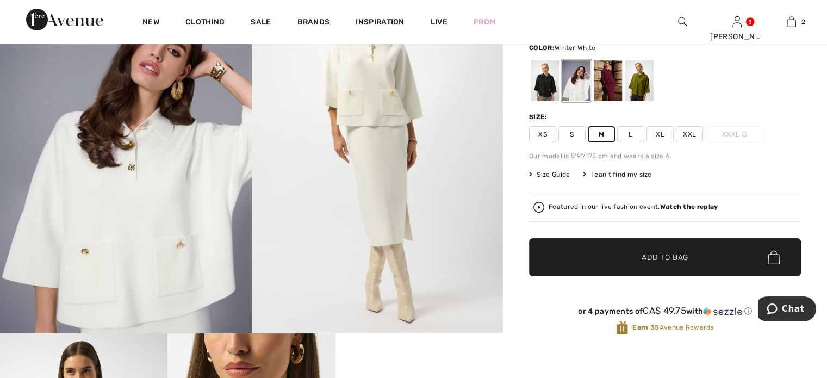
click at [618, 263] on span "✔ Added to Bag" at bounding box center [649, 257] width 66 height 11
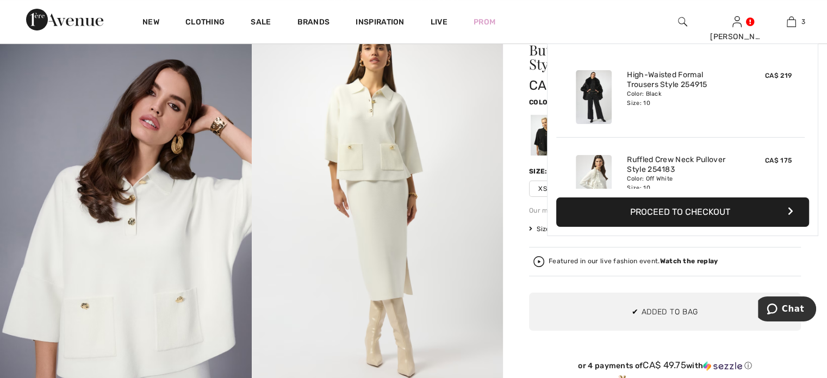
scroll to position [175, 0]
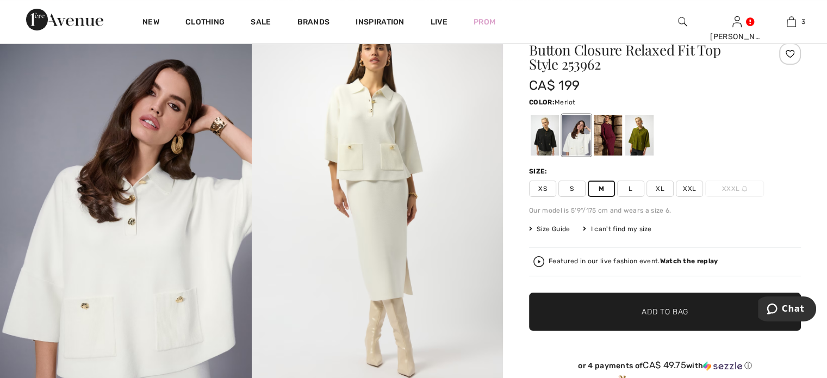
click at [622, 150] on div at bounding box center [608, 135] width 28 height 41
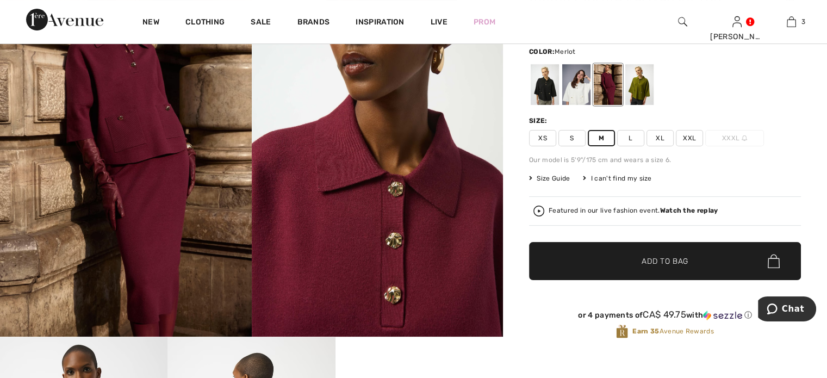
scroll to position [109, 0]
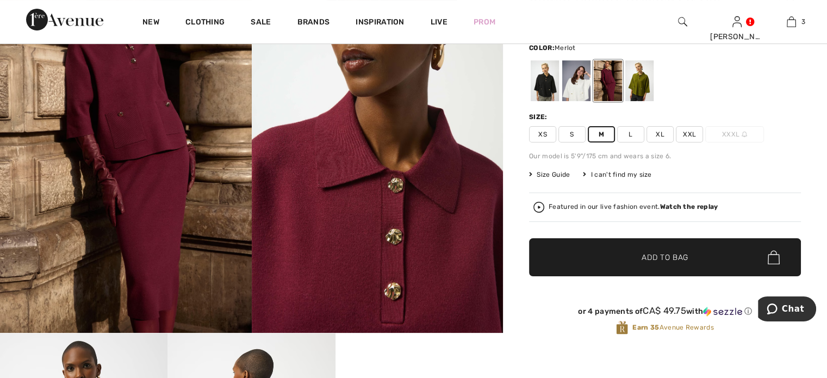
click at [627, 263] on span "✔ Added to Bag" at bounding box center [649, 257] width 66 height 11
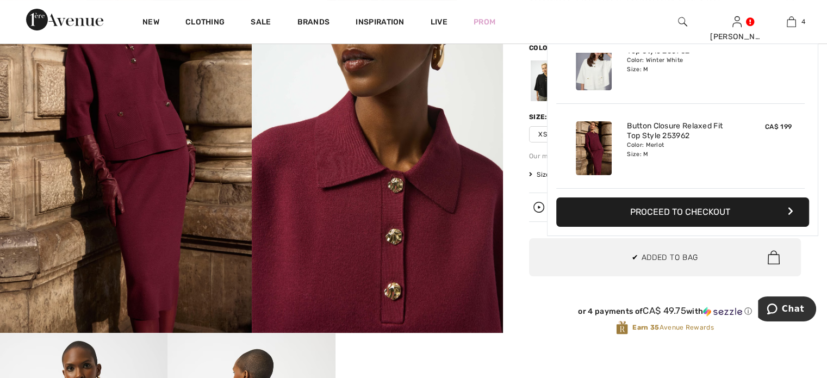
scroll to position [278, 0]
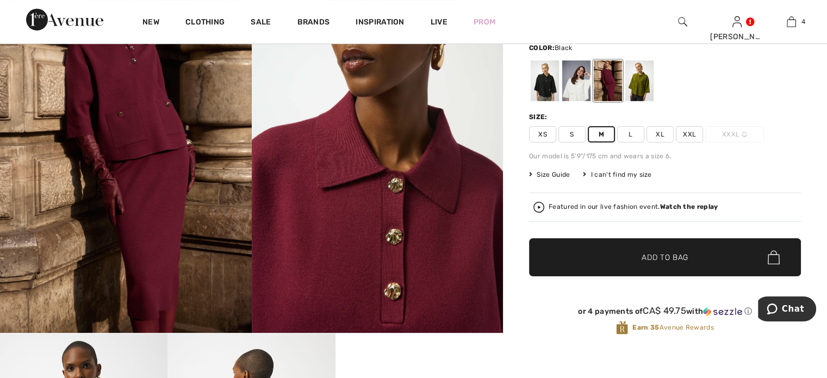
click at [559, 101] on div at bounding box center [545, 80] width 28 height 41
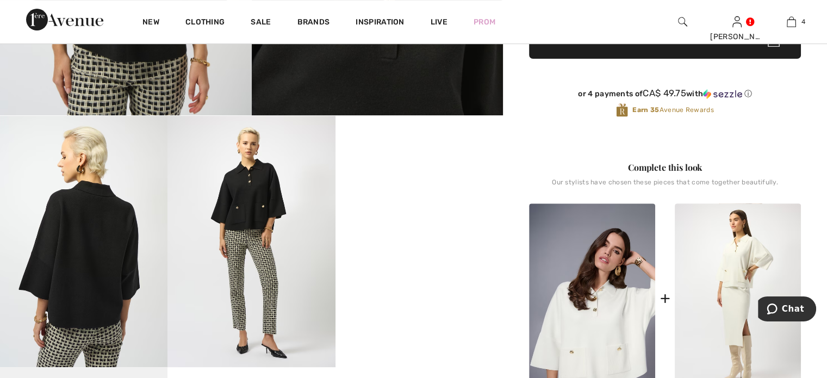
scroll to position [54, 0]
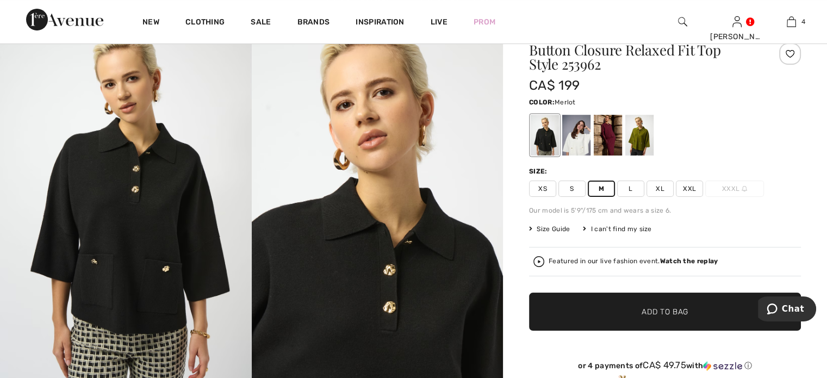
click at [622, 156] on div at bounding box center [608, 135] width 28 height 41
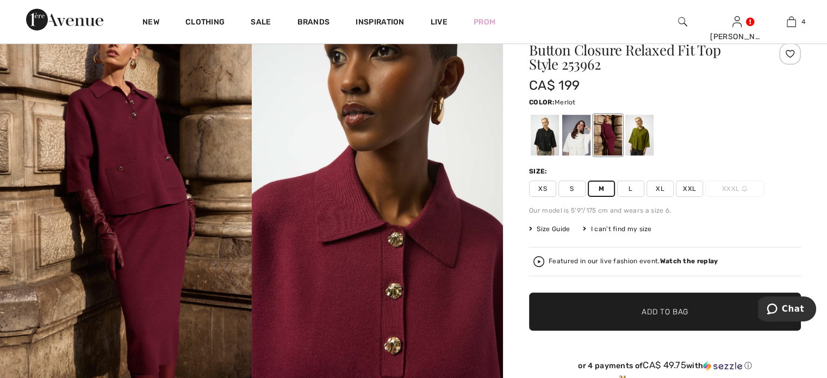
scroll to position [0, 0]
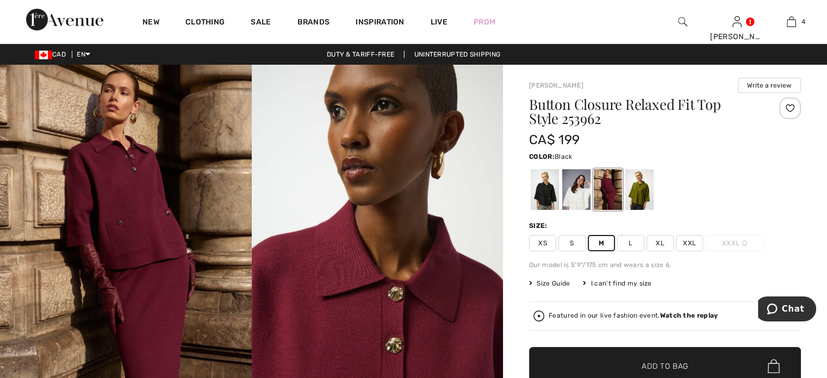
click at [559, 210] on div at bounding box center [545, 189] width 28 height 41
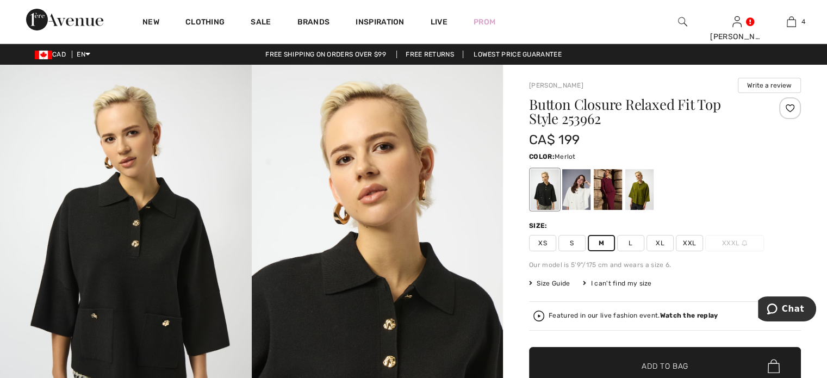
click at [622, 210] on div at bounding box center [608, 189] width 28 height 41
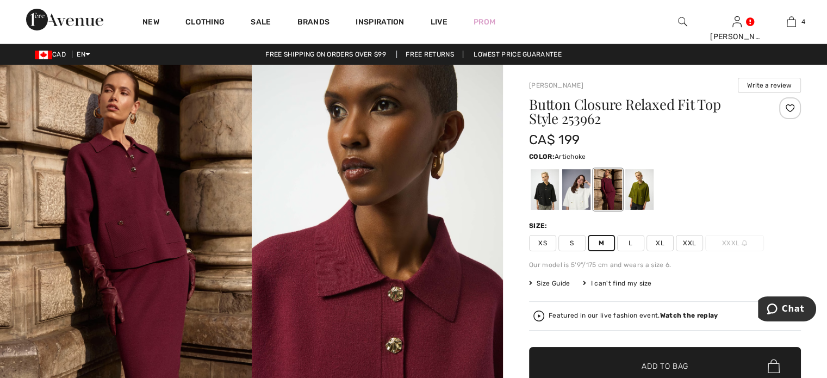
click at [654, 210] on div at bounding box center [639, 189] width 28 height 41
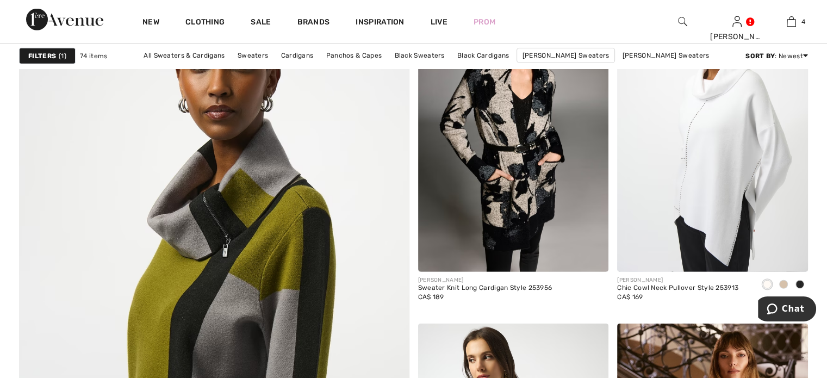
scroll to position [2828, 0]
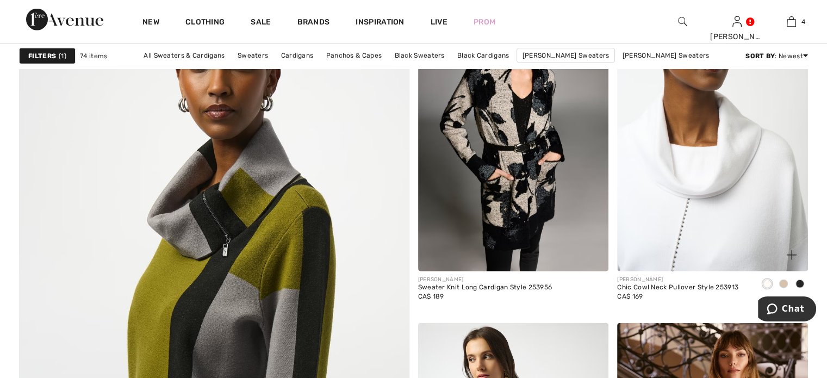
click at [659, 243] on img at bounding box center [712, 128] width 191 height 286
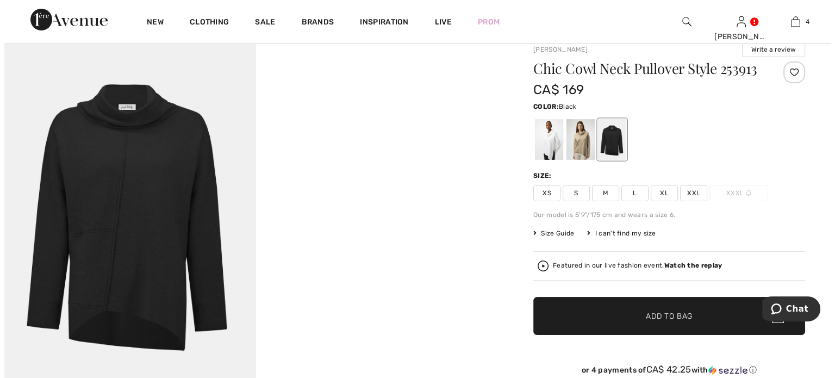
scroll to position [54, 0]
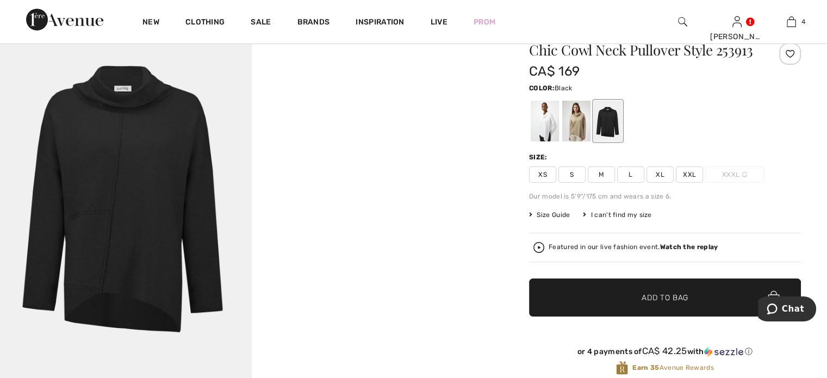
click at [123, 154] on img at bounding box center [126, 198] width 252 height 377
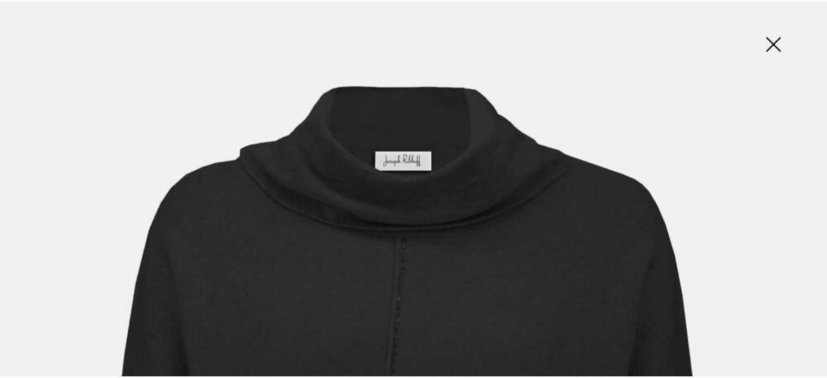
scroll to position [0, 0]
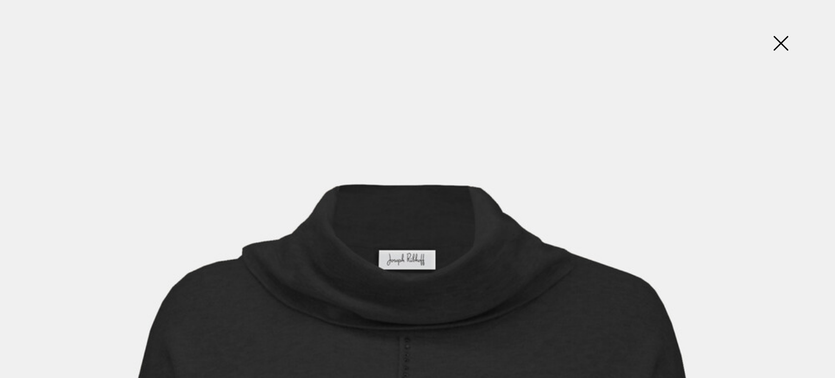
click at [779, 40] on img at bounding box center [781, 44] width 54 height 56
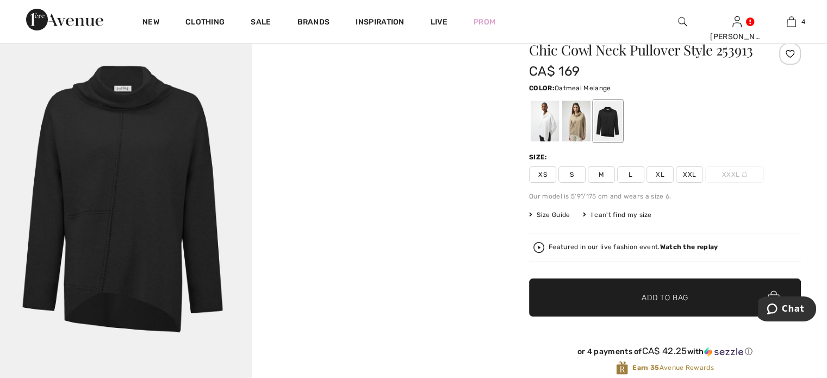
click at [591, 141] on div at bounding box center [576, 121] width 28 height 41
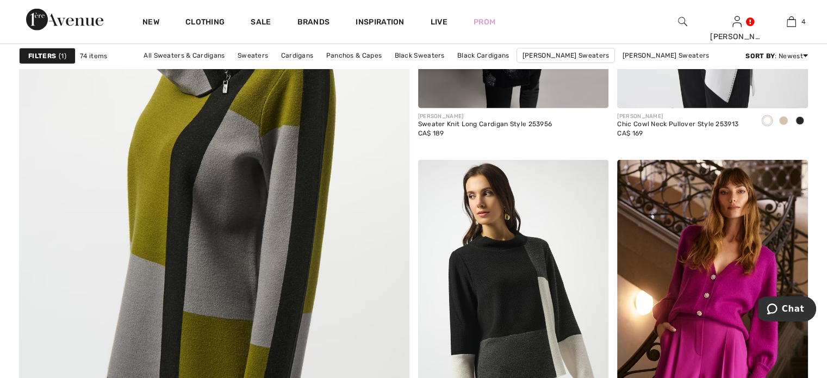
scroll to position [2937, 0]
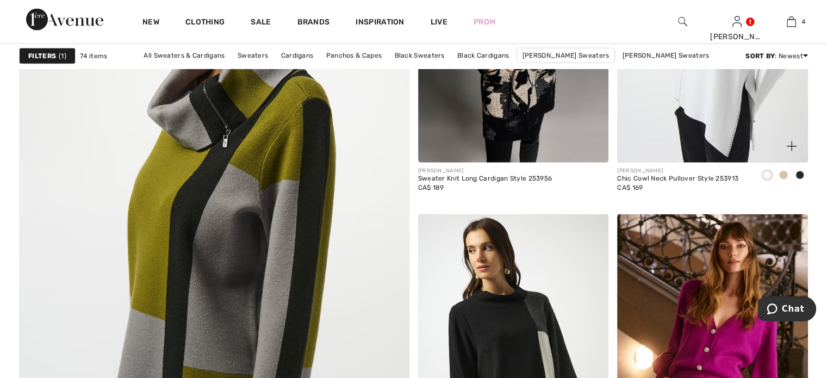
click at [781, 179] on span at bounding box center [783, 175] width 9 height 9
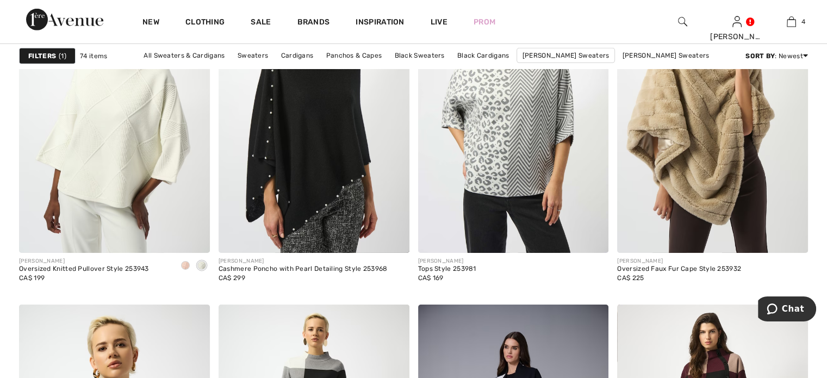
scroll to position [3535, 0]
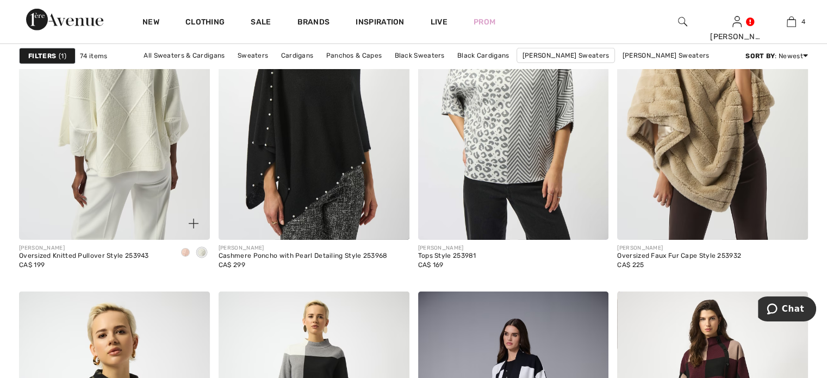
click at [139, 205] on img at bounding box center [114, 97] width 191 height 286
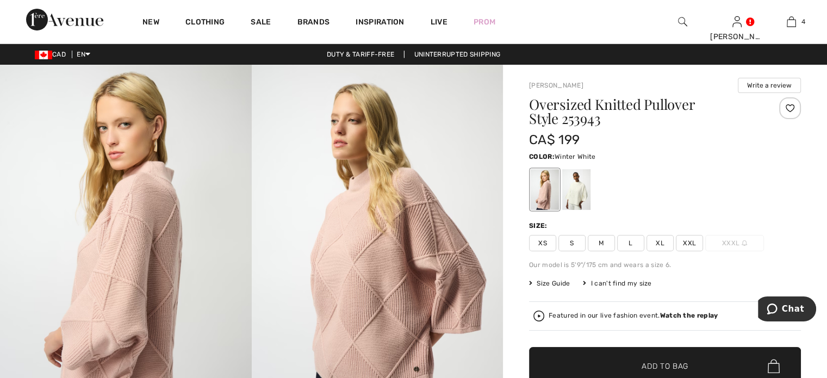
click at [591, 210] on div at bounding box center [576, 189] width 28 height 41
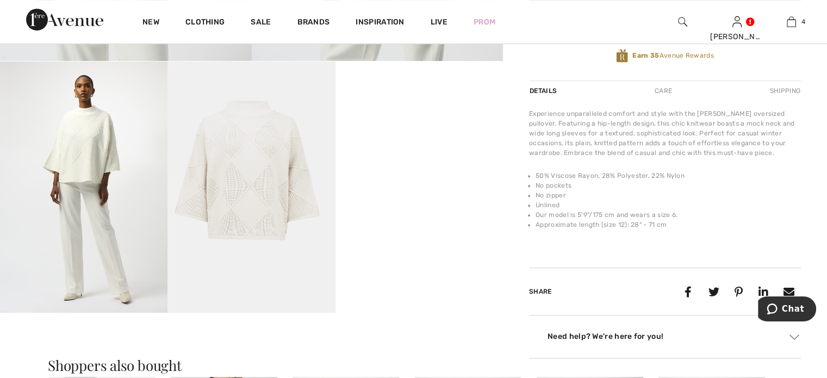
scroll to position [54, 0]
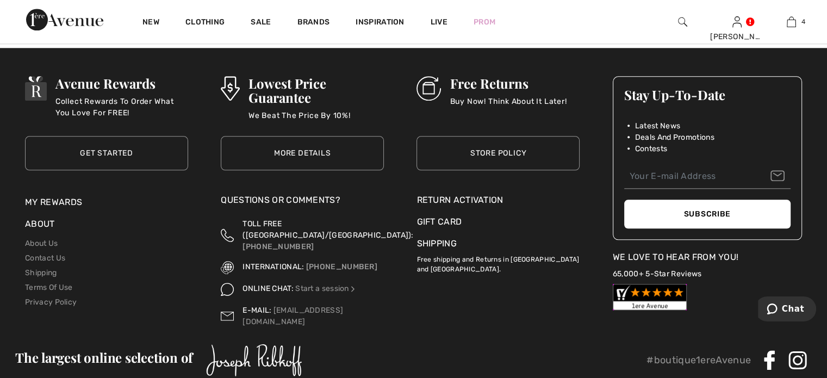
scroll to position [5166, 0]
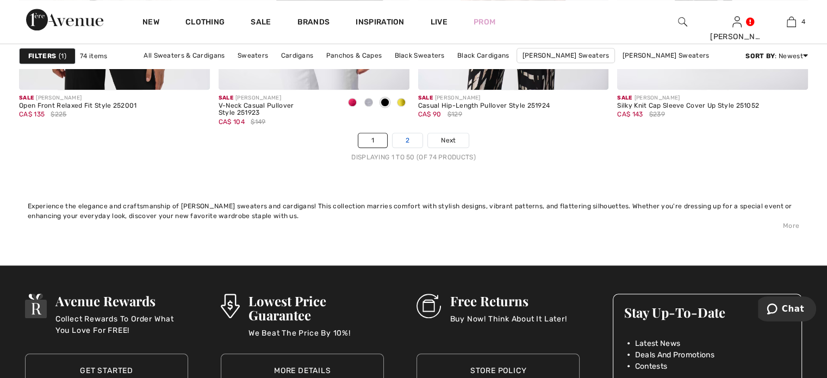
click at [407, 147] on link "2" at bounding box center [408, 140] width 30 height 14
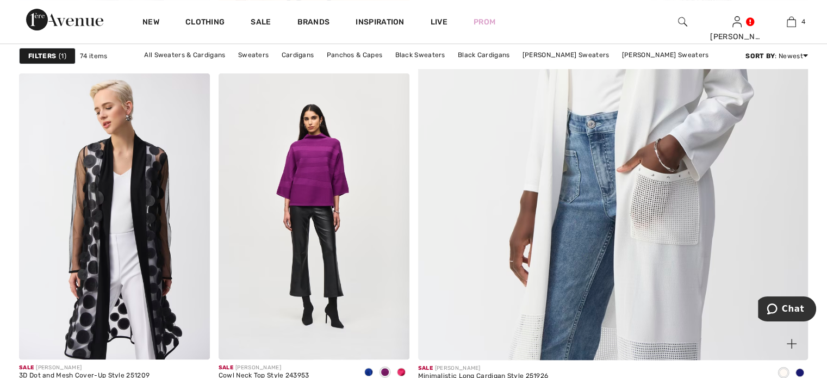
scroll to position [435, 0]
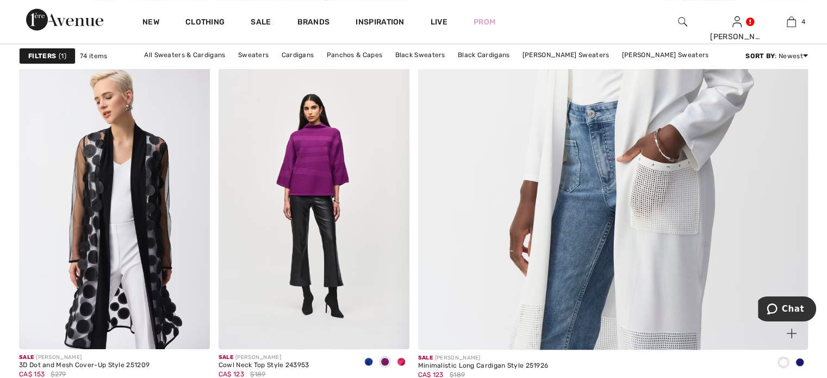
click at [692, 225] on img at bounding box center [613, 76] width 468 height 703
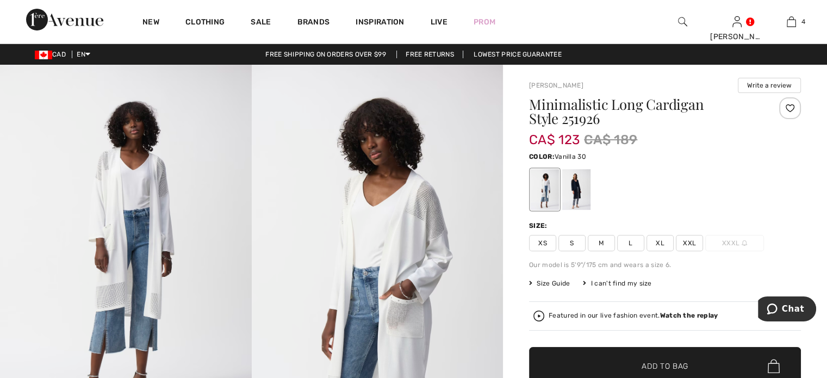
click at [615, 251] on span "M" at bounding box center [601, 243] width 27 height 16
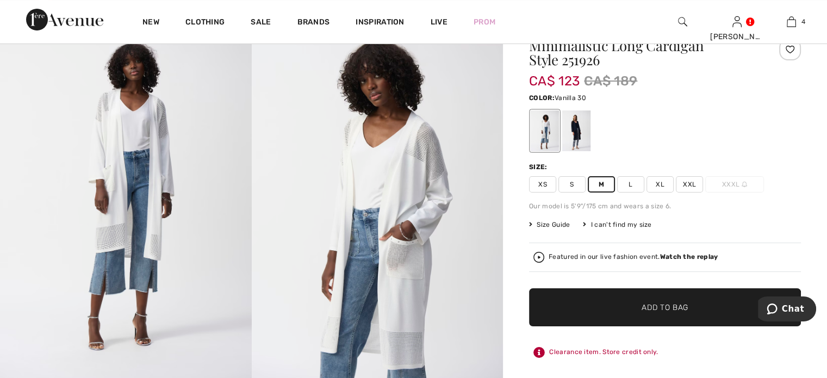
scroll to position [163, 0]
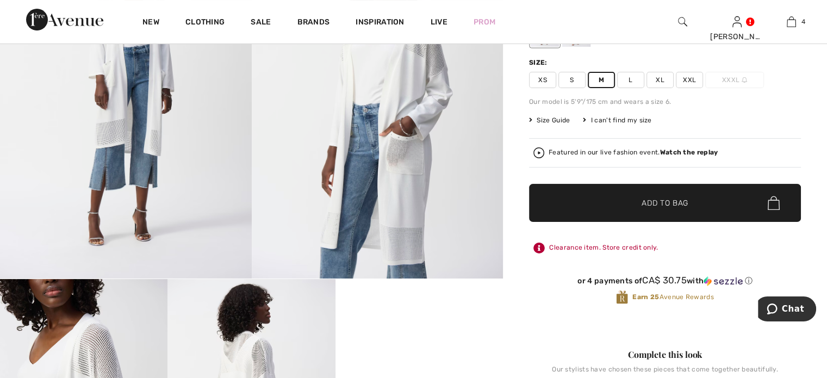
click at [629, 209] on span "✔ Added to Bag" at bounding box center [649, 202] width 66 height 11
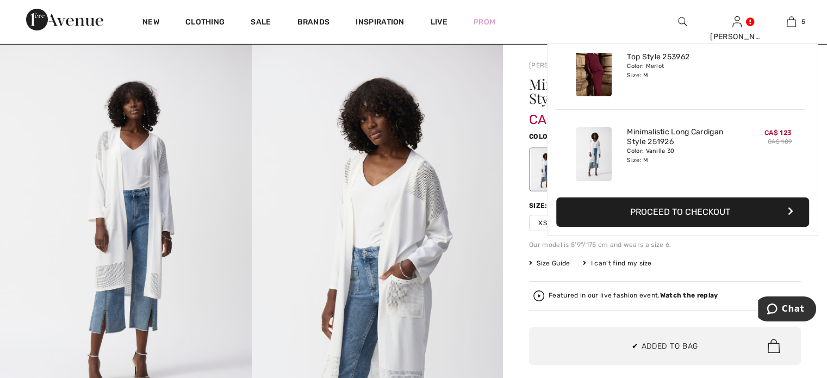
scroll to position [383, 0]
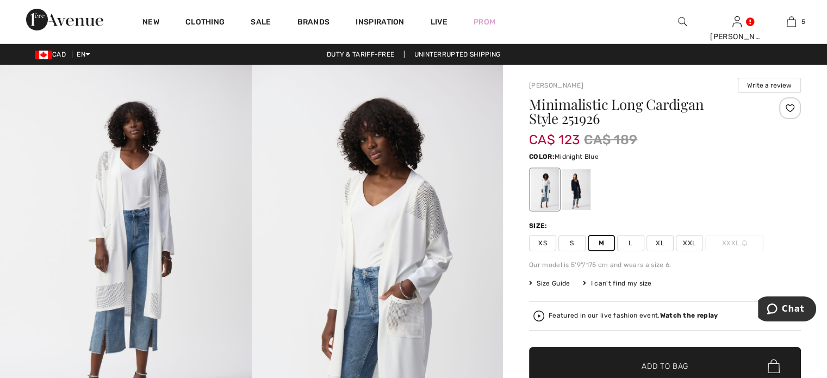
click at [591, 206] on div at bounding box center [576, 189] width 28 height 41
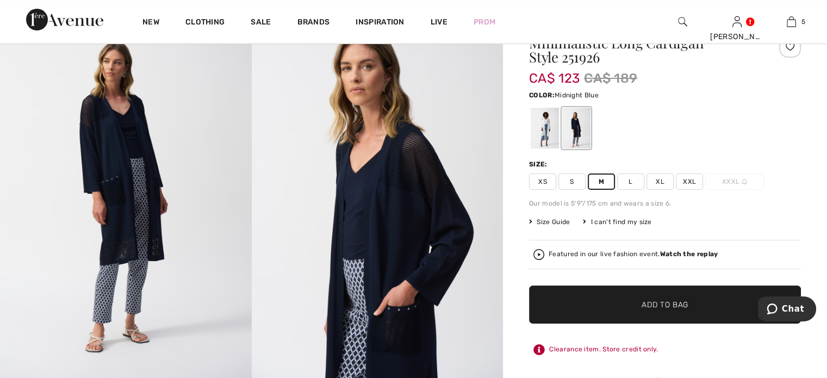
scroll to position [0, 0]
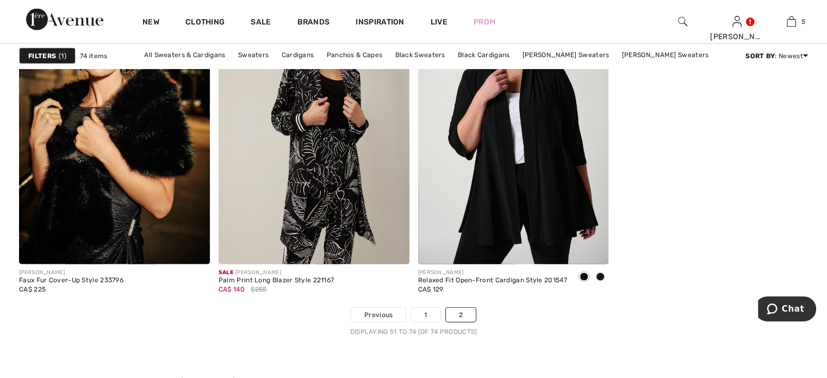
scroll to position [2121, 0]
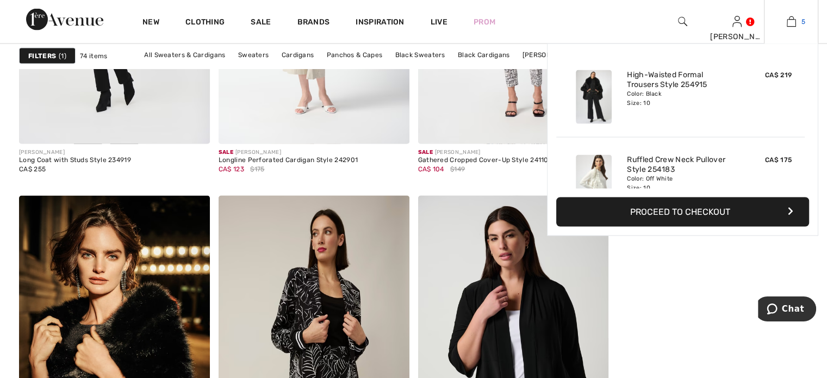
click at [787, 20] on img at bounding box center [791, 21] width 9 height 13
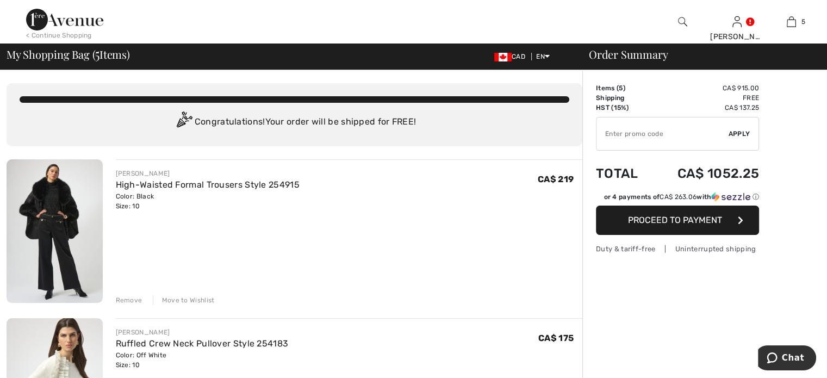
scroll to position [54, 0]
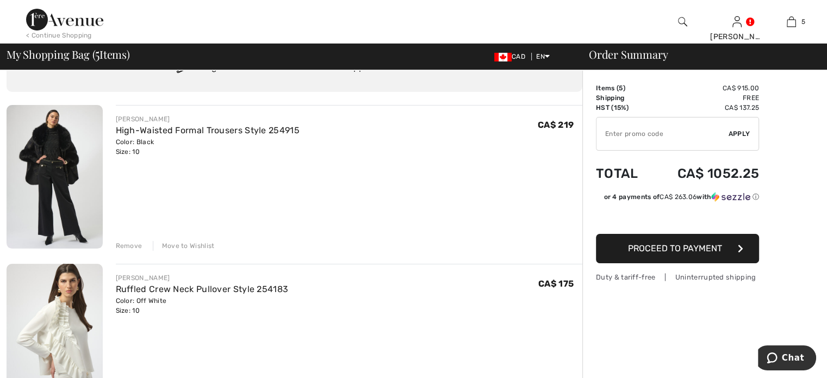
click at [134, 251] on div "Remove" at bounding box center [129, 246] width 27 height 10
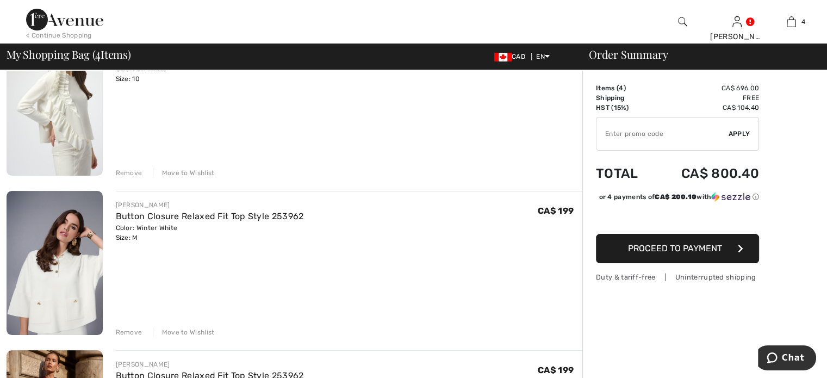
scroll to position [109, 0]
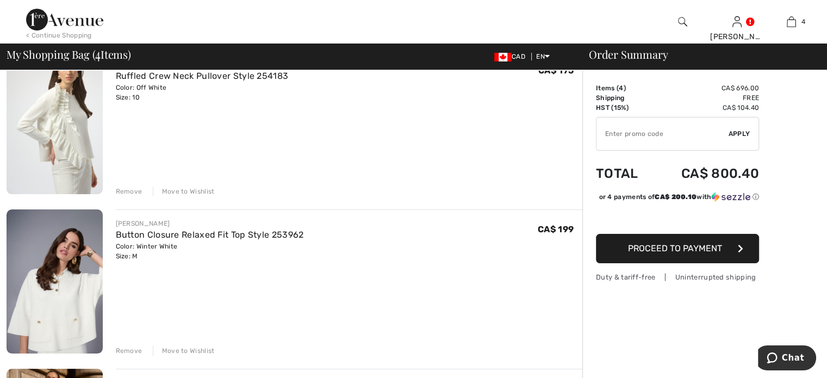
click at [137, 196] on div "Remove" at bounding box center [129, 192] width 27 height 10
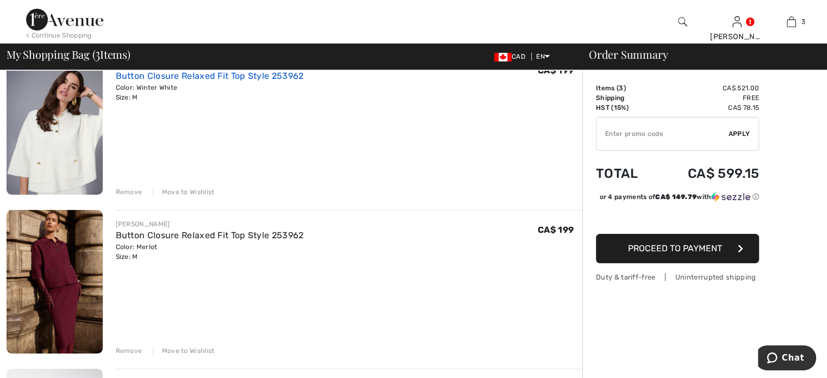
click at [236, 81] on link "Button Closure Relaxed Fit Top Style 253962" at bounding box center [210, 76] width 188 height 10
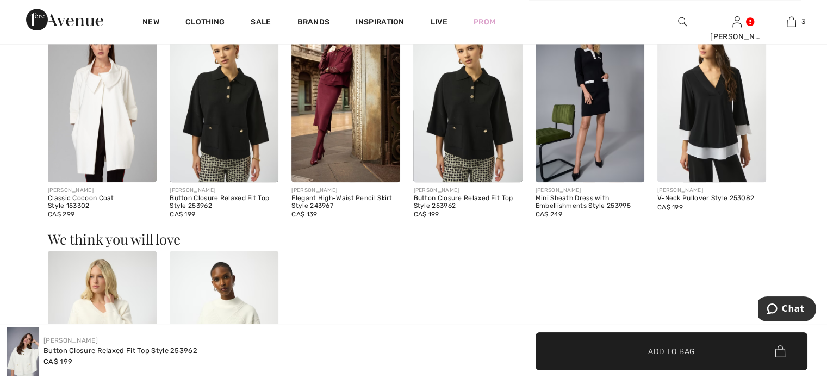
scroll to position [1088, 0]
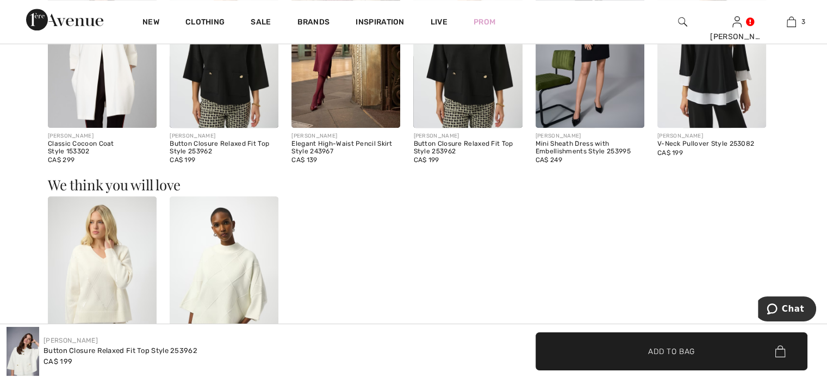
drag, startPoint x: 364, startPoint y: 276, endPoint x: 364, endPoint y: 252, distance: 24.5
click at [364, 156] on div "Elegant High-Waist Pencil Skirt Style 243967" at bounding box center [345, 147] width 109 height 15
click at [359, 128] on img at bounding box center [345, 46] width 109 height 163
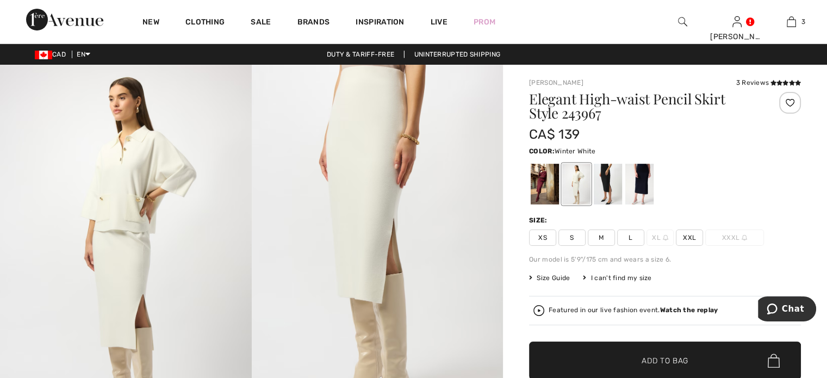
click at [135, 204] on img at bounding box center [126, 253] width 252 height 377
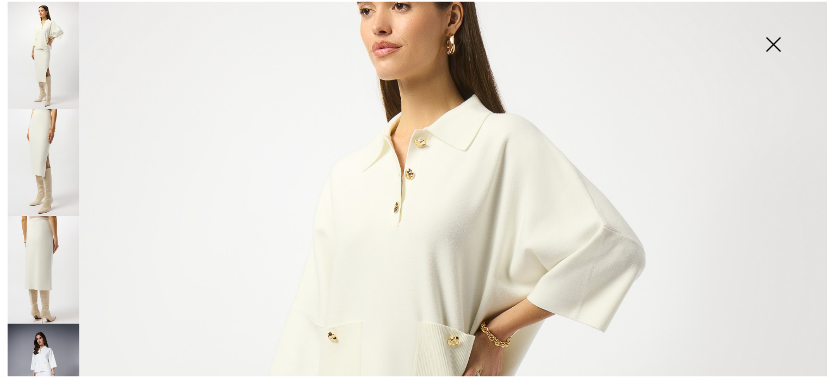
scroll to position [54, 0]
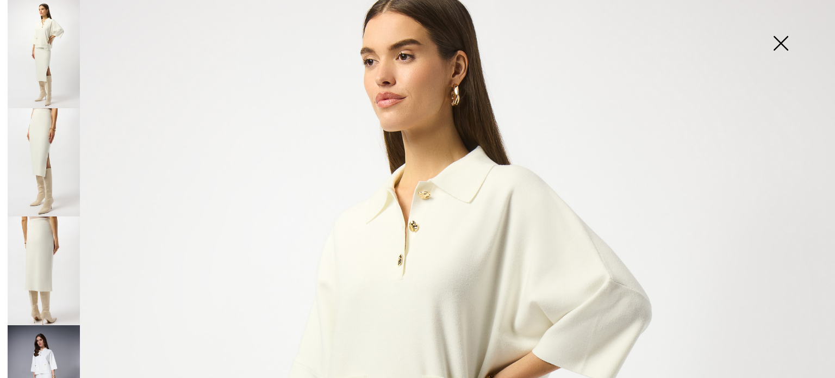
click at [781, 39] on img at bounding box center [781, 44] width 54 height 56
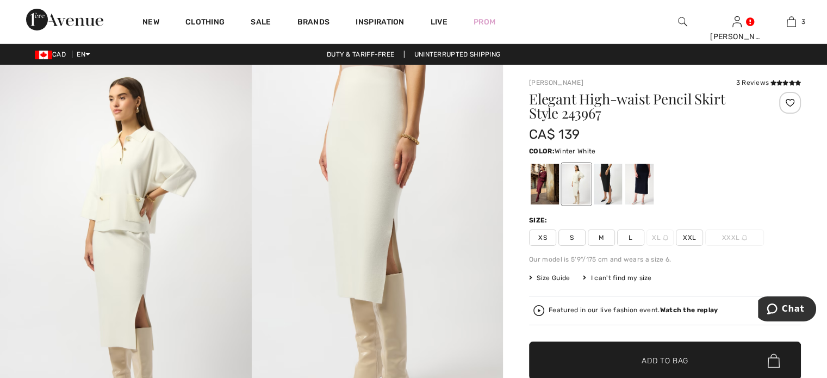
click at [615, 246] on span "M" at bounding box center [601, 238] width 27 height 16
click at [555, 197] on div at bounding box center [545, 184] width 28 height 41
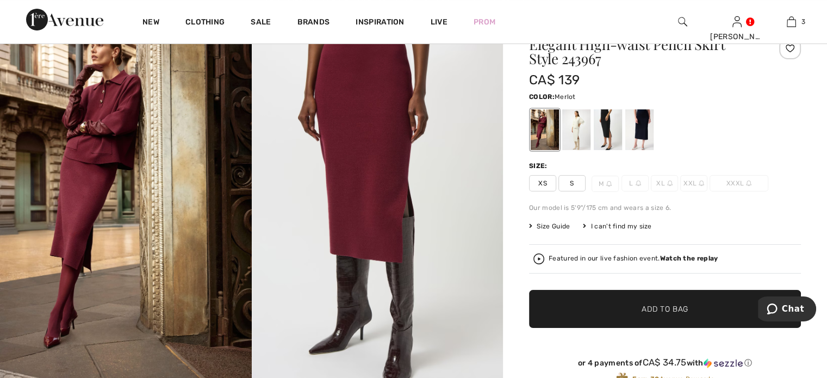
scroll to position [0, 0]
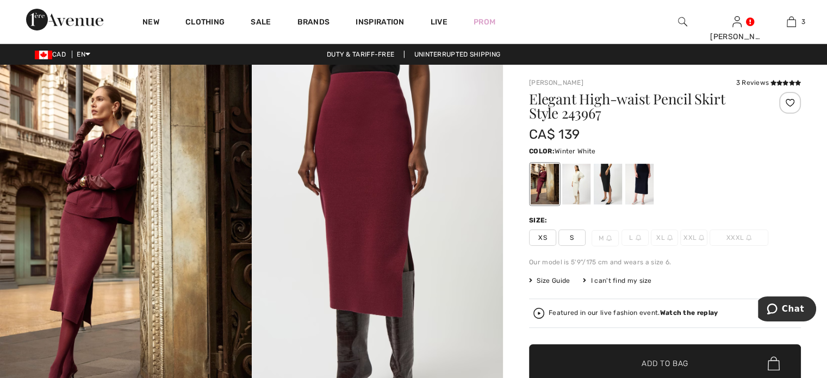
click at [591, 200] on div at bounding box center [576, 184] width 28 height 41
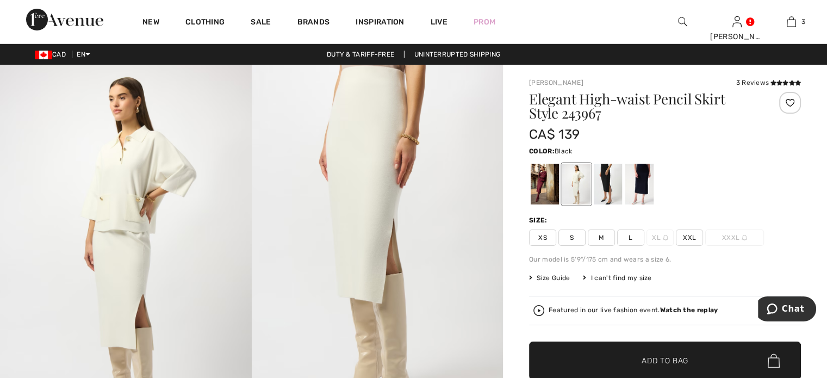
click at [621, 201] on div at bounding box center [608, 184] width 28 height 41
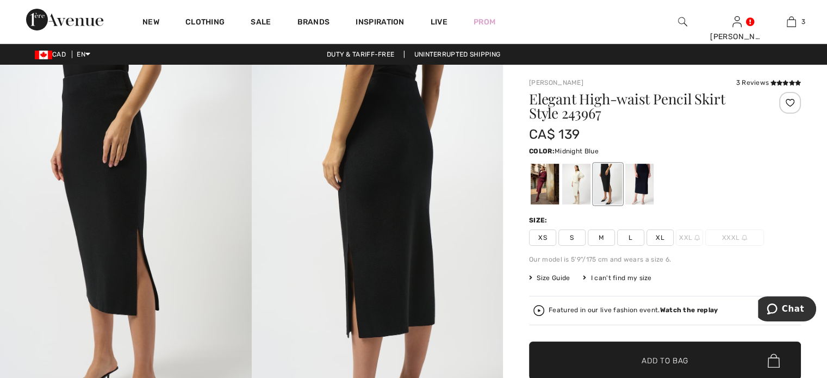
click at [653, 200] on div at bounding box center [639, 184] width 28 height 41
